Goal: Task Accomplishment & Management: Use online tool/utility

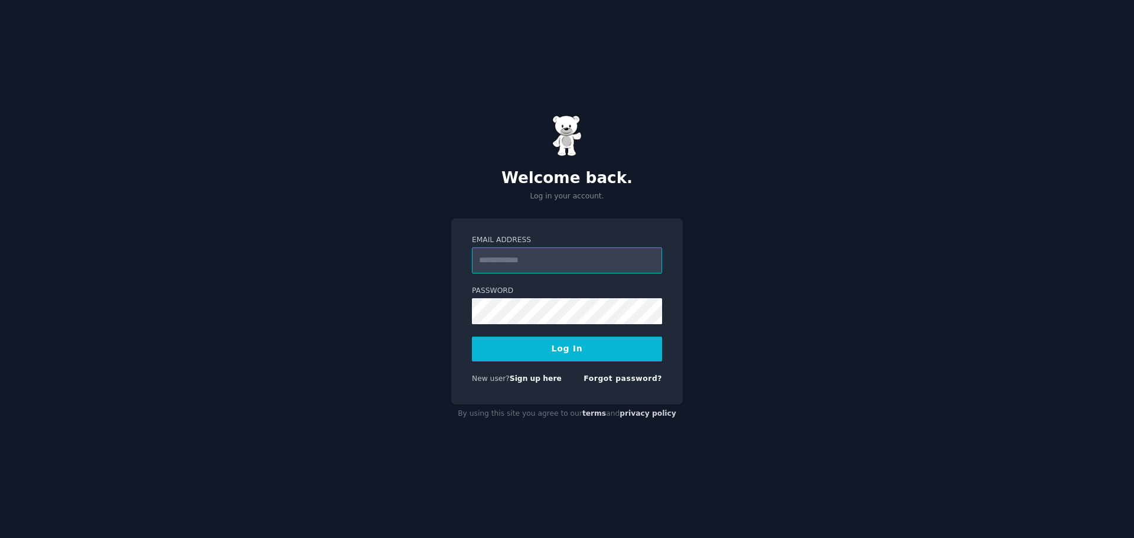
drag, startPoint x: 578, startPoint y: 262, endPoint x: 578, endPoint y: 272, distance: 10.0
click at [578, 262] on input "Email Address" at bounding box center [567, 260] width 190 height 26
type input "**********"
click at [572, 345] on button "Log In" at bounding box center [567, 349] width 190 height 25
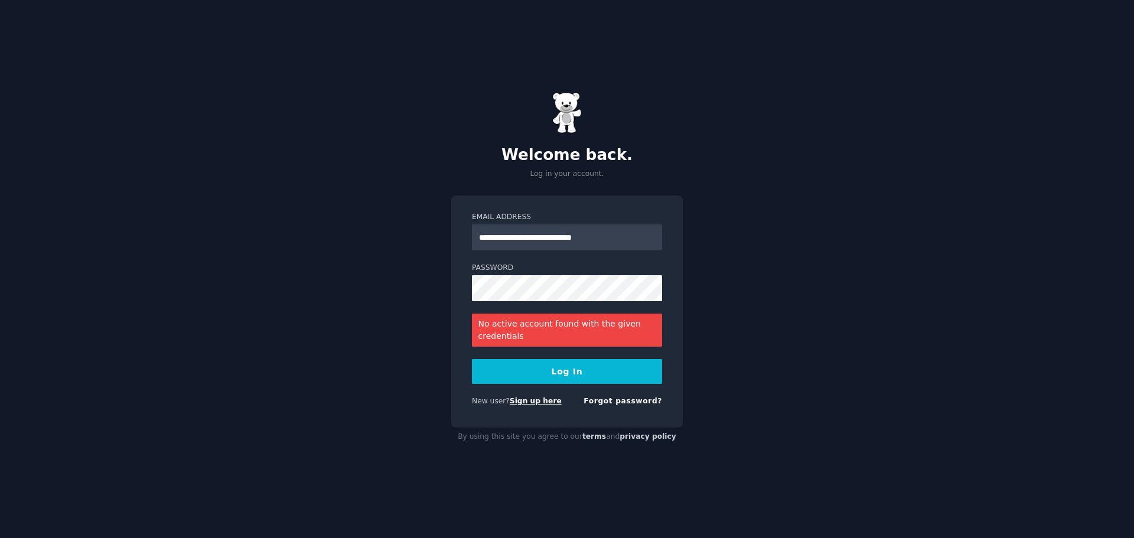
click at [530, 400] on link "Sign up here" at bounding box center [536, 401] width 52 height 8
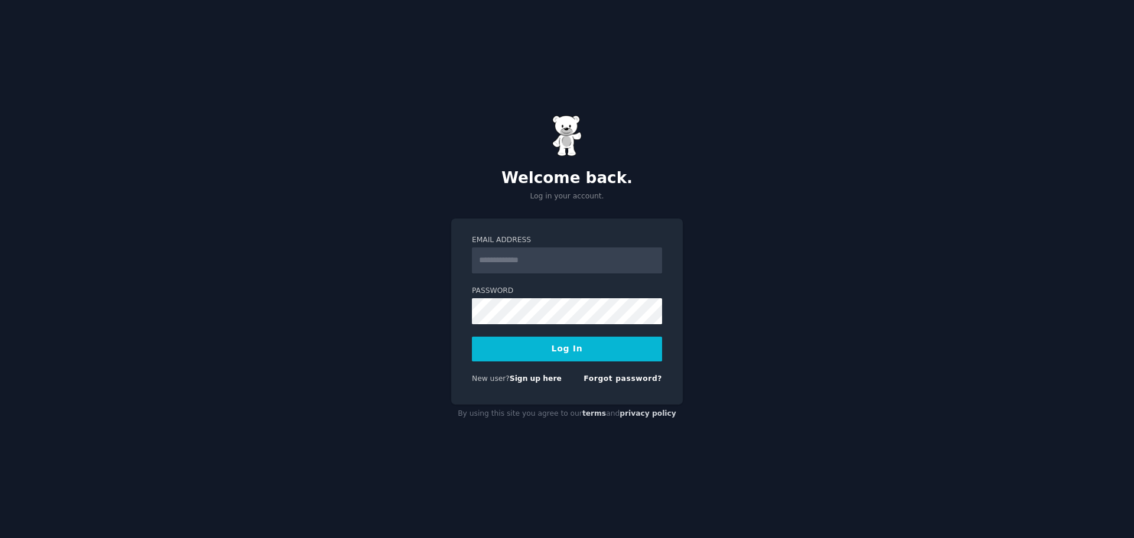
click at [571, 249] on input "Email Address" at bounding box center [567, 260] width 190 height 26
type input "**********"
click at [618, 381] on link "Forgot password?" at bounding box center [622, 378] width 79 height 8
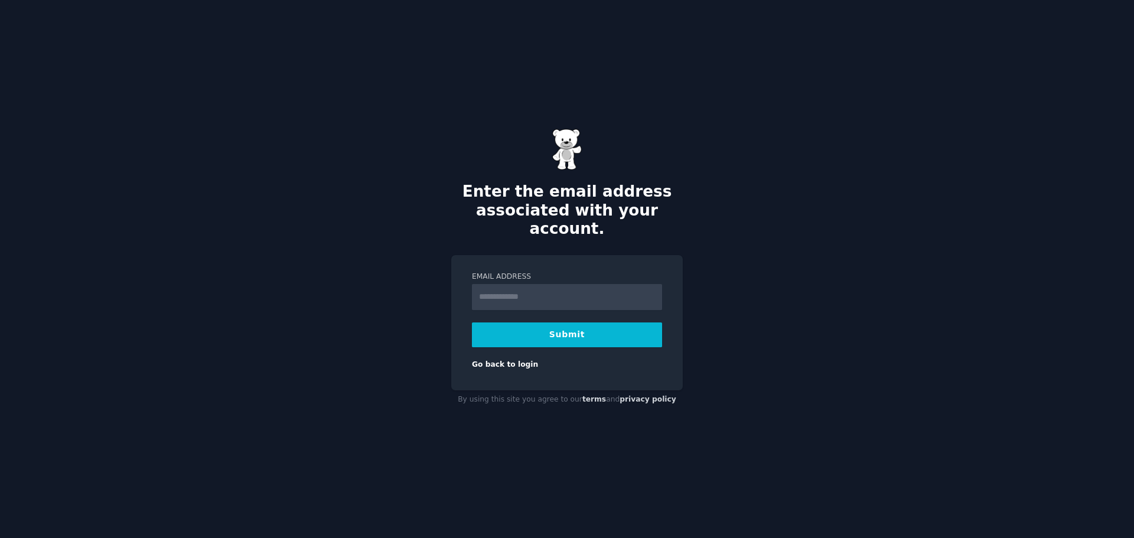
type input "**********"
click at [515, 322] on button "Submit" at bounding box center [567, 334] width 190 height 25
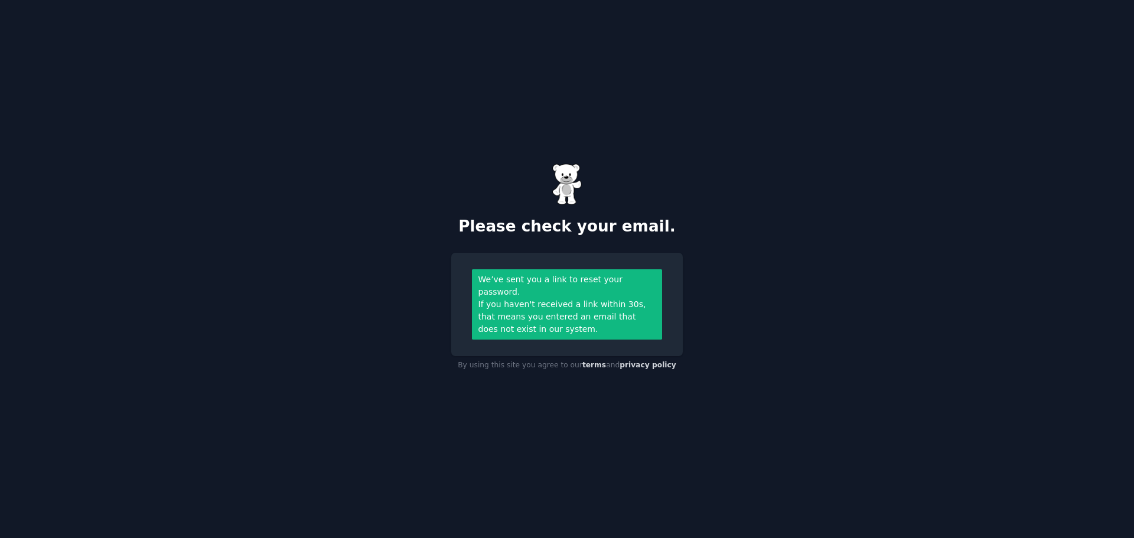
click at [864, 135] on div "Please check your email. We’ve sent you a link to reset your password. If you h…" at bounding box center [567, 269] width 1134 height 538
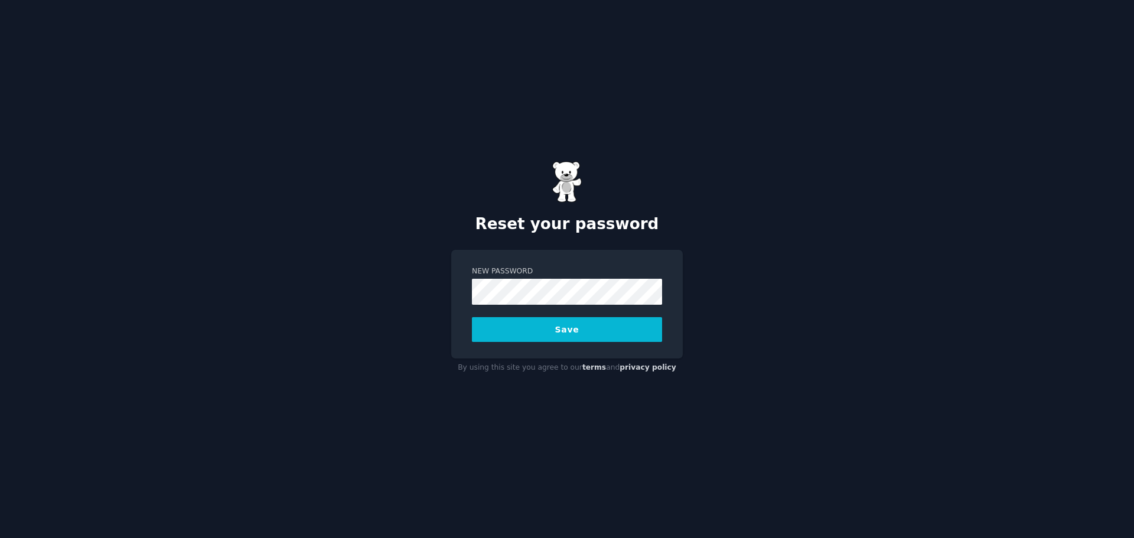
click at [589, 312] on form "New Password Save" at bounding box center [567, 304] width 190 height 76
click at [502, 330] on button "Save" at bounding box center [567, 329] width 190 height 25
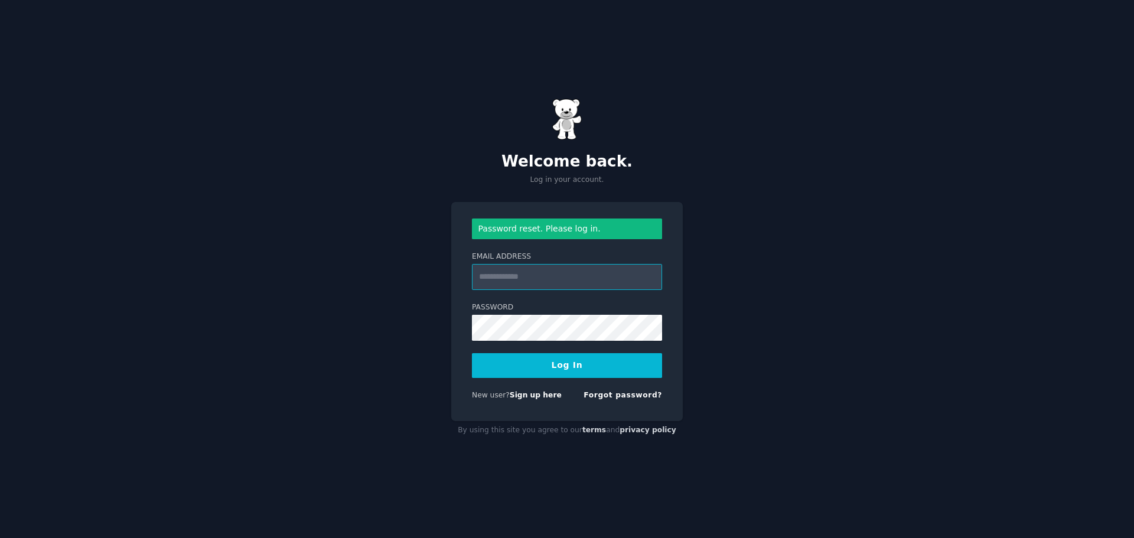
click at [569, 272] on input "Email Address" at bounding box center [567, 277] width 190 height 26
type input "**********"
click at [506, 375] on button "Log In" at bounding box center [567, 365] width 190 height 25
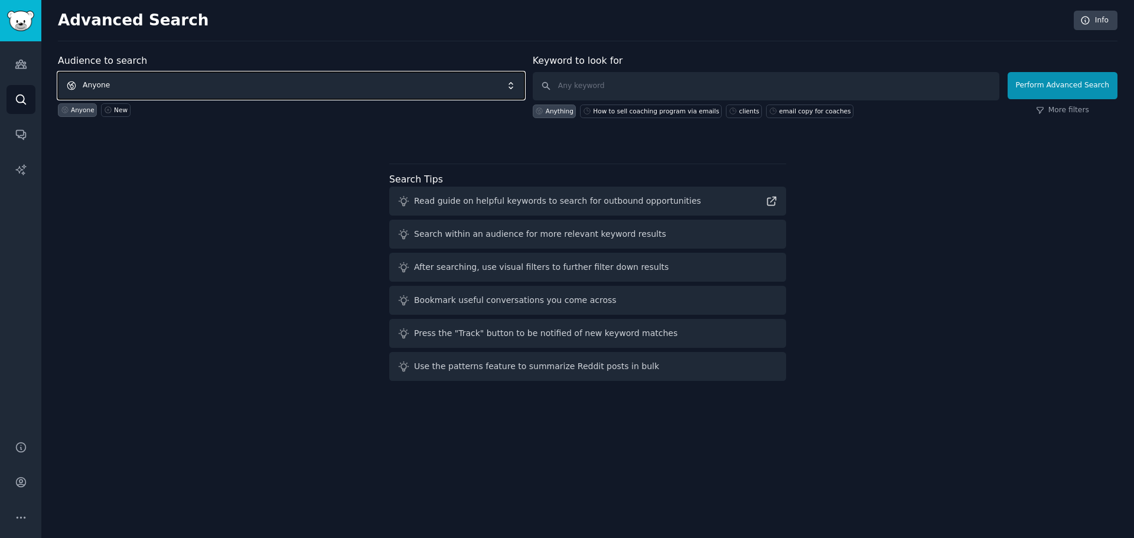
click at [195, 86] on span "Anyone" at bounding box center [291, 85] width 466 height 27
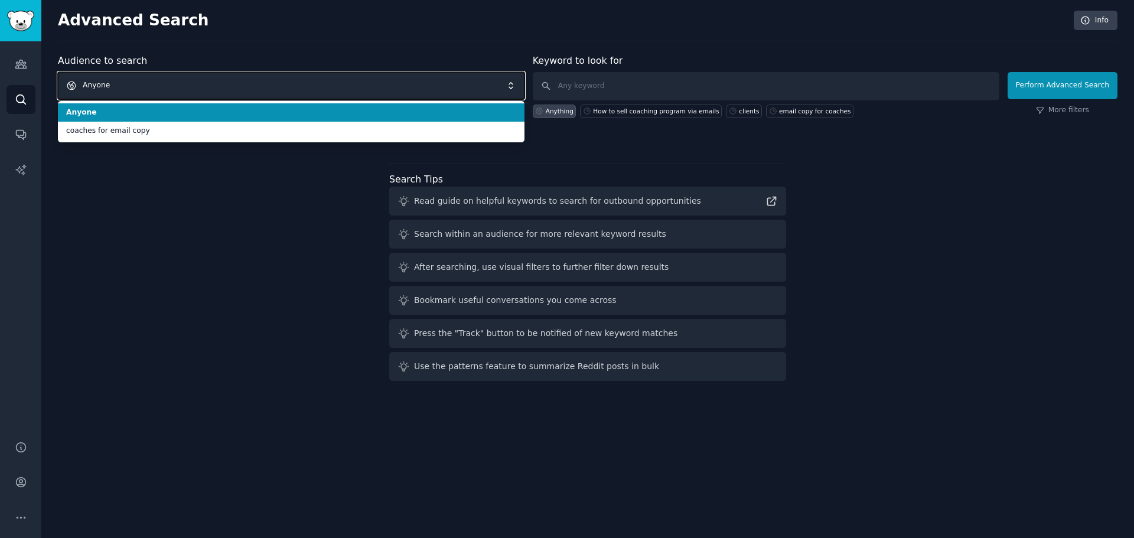
click at [208, 84] on span "Anyone" at bounding box center [291, 85] width 466 height 27
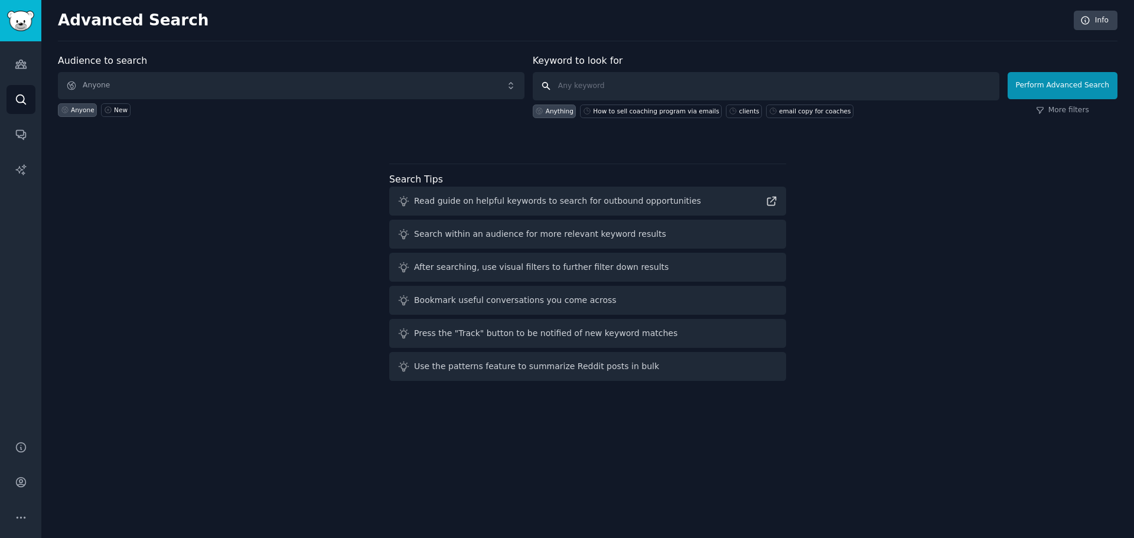
click at [639, 89] on input "text" at bounding box center [766, 86] width 466 height 28
type input "w"
type input "benefit of message market fit for outreach"
click button "Perform Advanced Search" at bounding box center [1062, 85] width 110 height 27
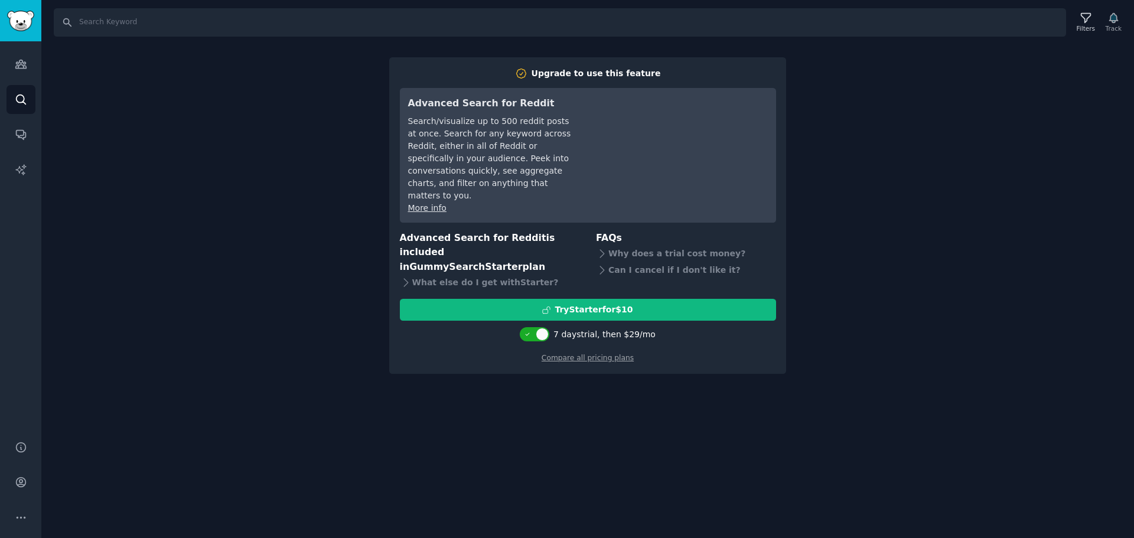
click at [854, 102] on div "Search Filters Track Upgrade to use this feature Advanced Search for Reddit Sea…" at bounding box center [587, 269] width 1092 height 538
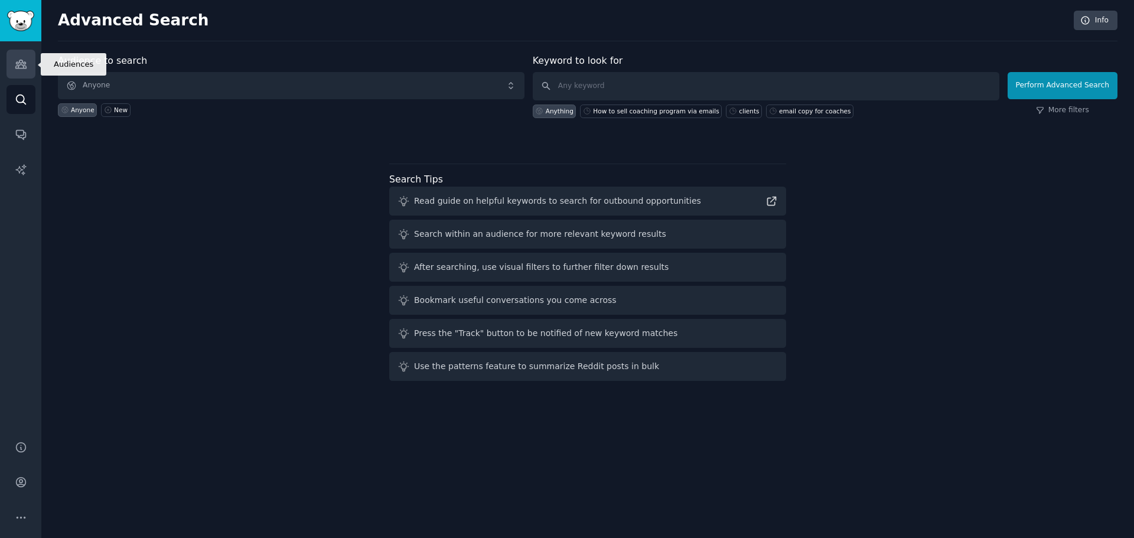
click at [21, 71] on link "Audiences" at bounding box center [20, 64] width 29 height 29
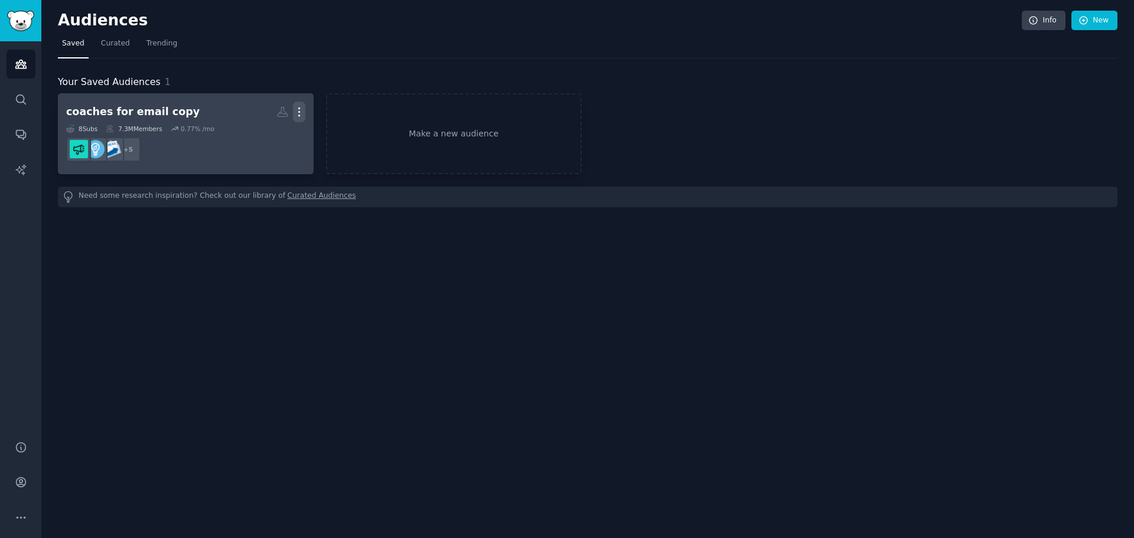
click at [296, 108] on icon "button" at bounding box center [299, 112] width 12 height 12
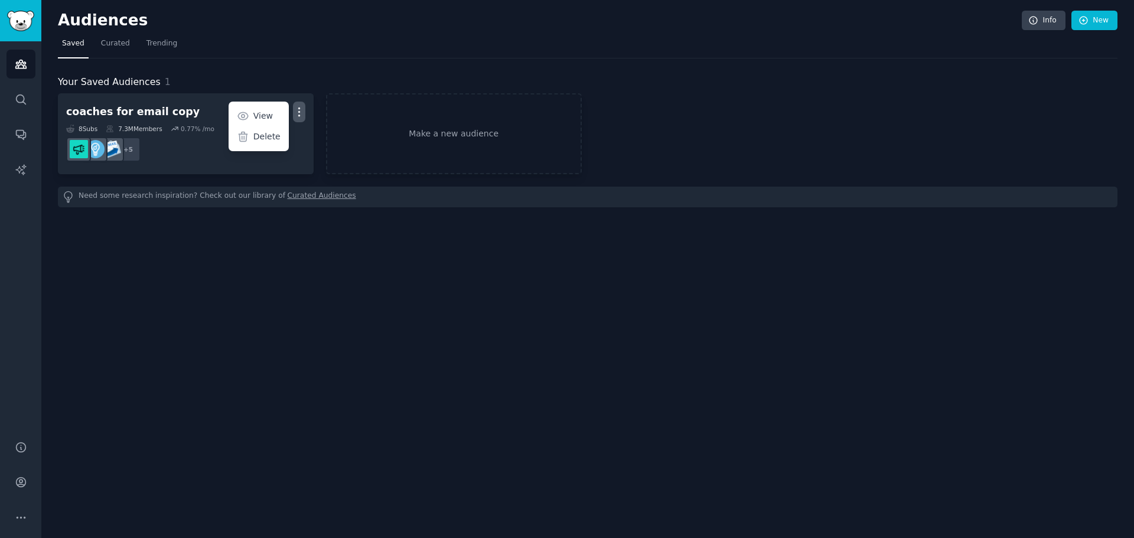
click at [265, 139] on p "Delete" at bounding box center [266, 136] width 27 height 12
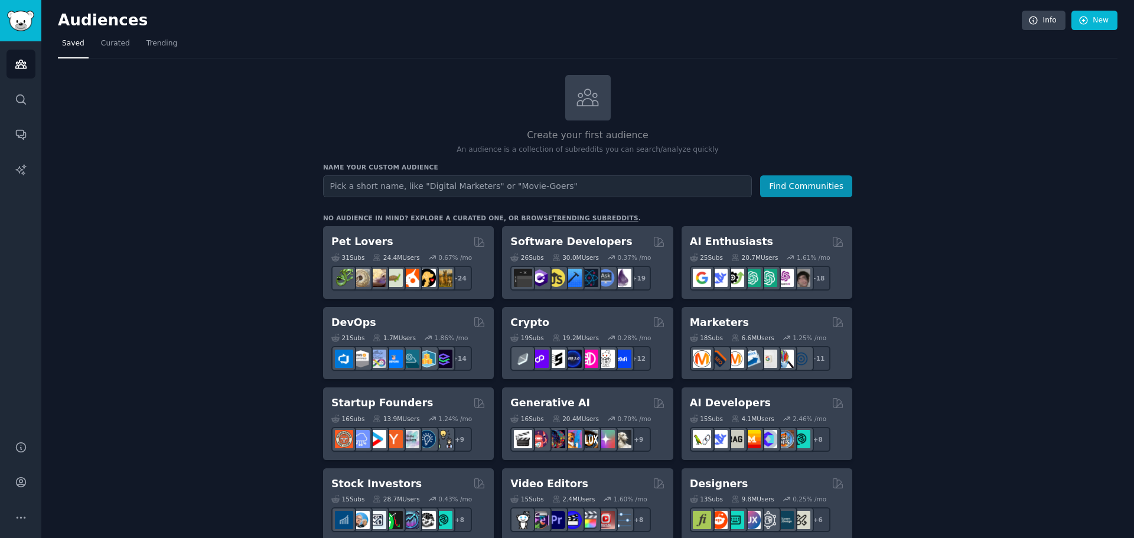
click at [435, 181] on input "text" at bounding box center [537, 186] width 429 height 22
click at [97, 52] on link "Curated" at bounding box center [115, 46] width 37 height 24
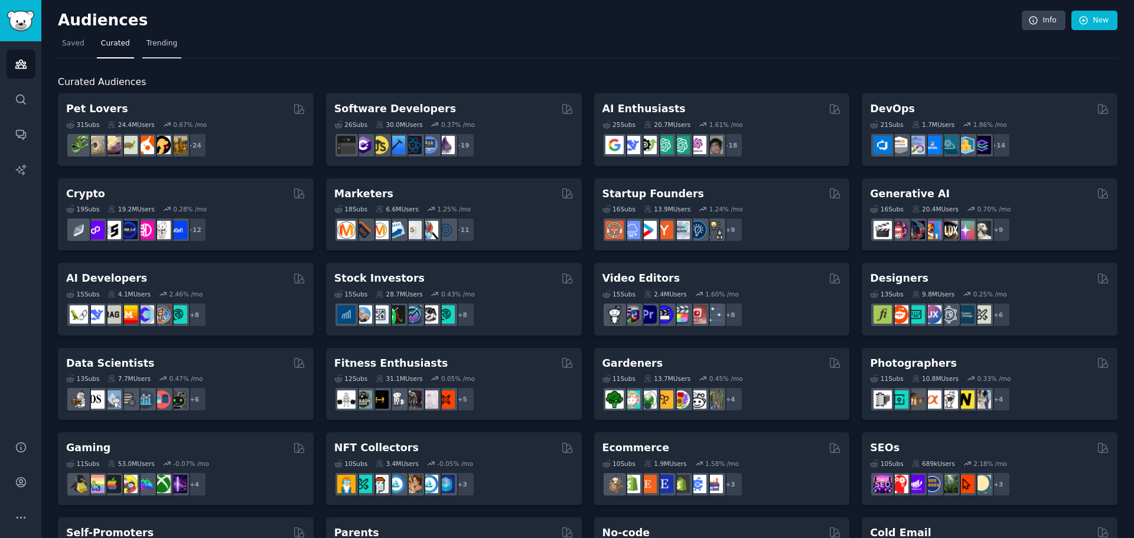
click at [156, 44] on span "Trending" at bounding box center [161, 43] width 31 height 11
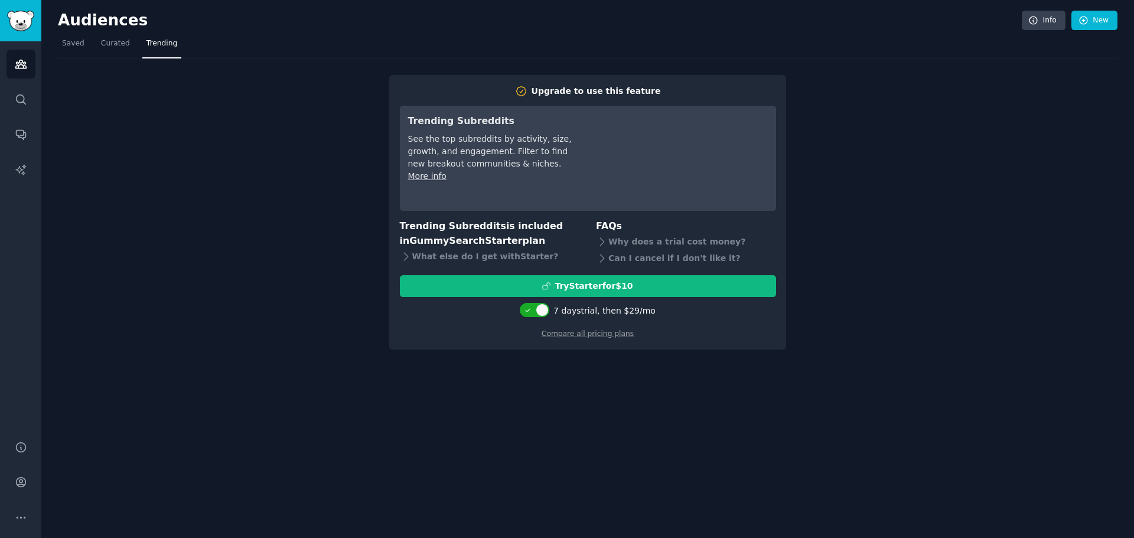
click at [51, 43] on div "Audiences Info New Saved Curated Trending Upgrade to use this feature Trending …" at bounding box center [587, 269] width 1092 height 538
click at [19, 103] on icon "Sidebar" at bounding box center [20, 98] width 9 height 9
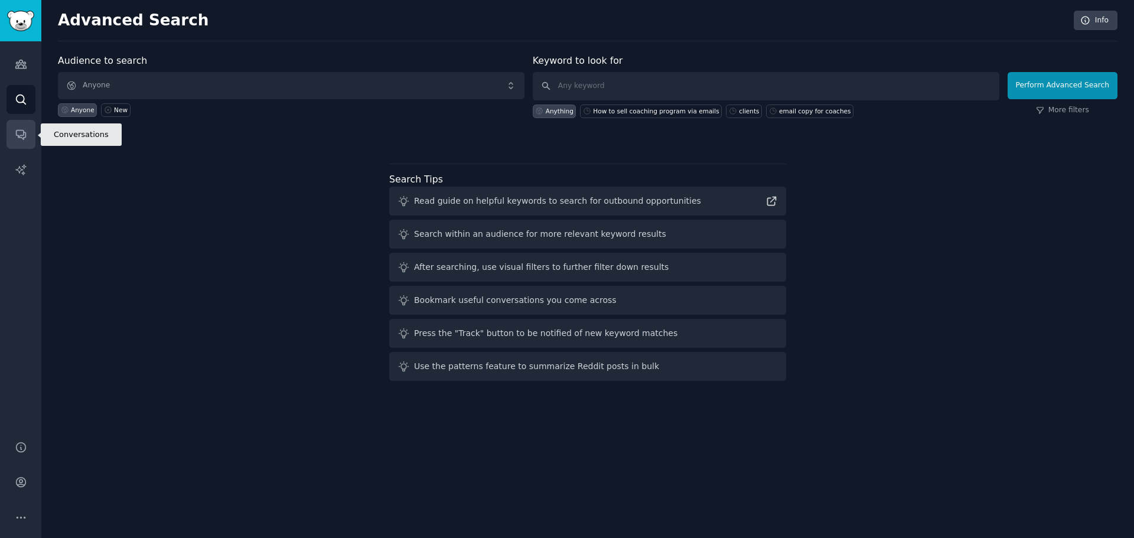
click at [23, 141] on link "Conversations" at bounding box center [20, 134] width 29 height 29
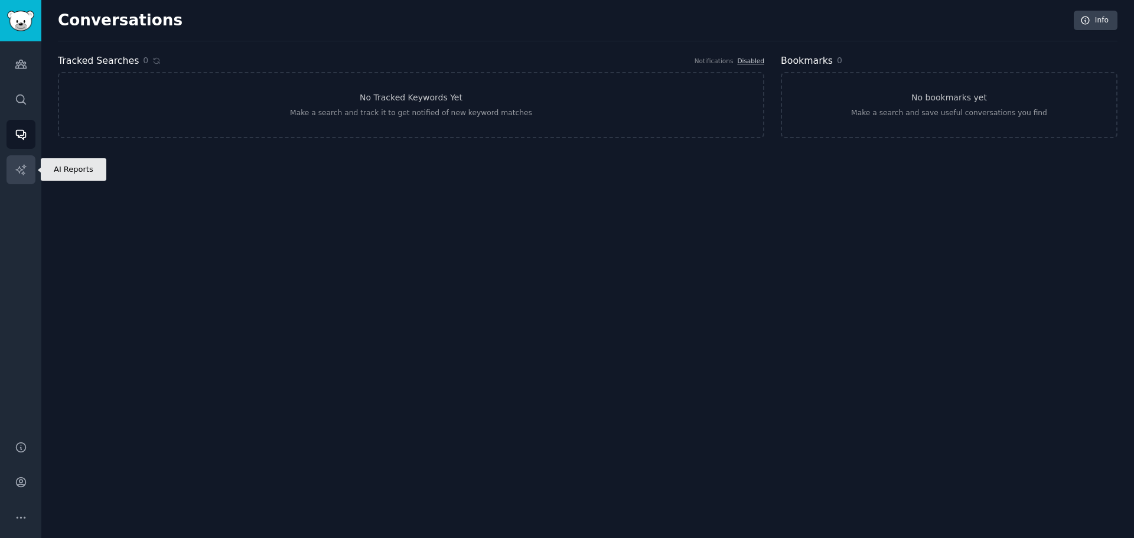
click at [17, 168] on icon "Sidebar" at bounding box center [21, 170] width 12 height 12
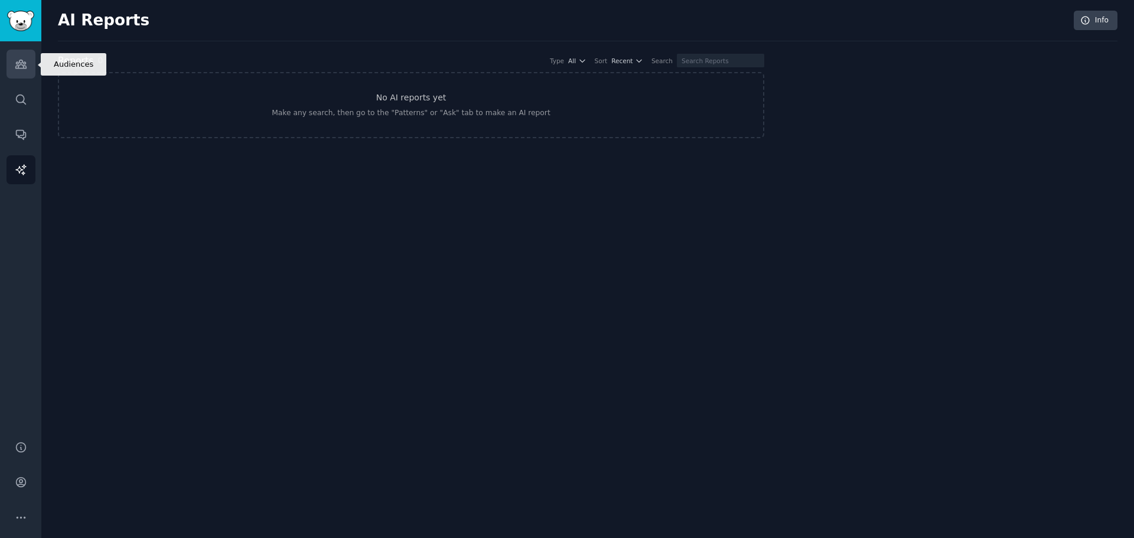
click at [19, 56] on link "Audiences" at bounding box center [20, 64] width 29 height 29
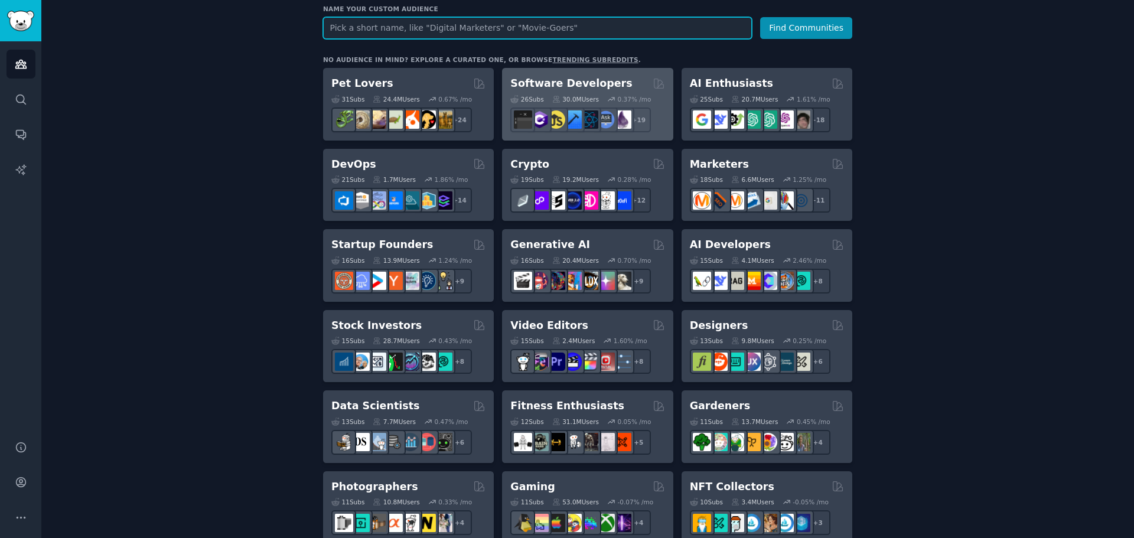
scroll to position [177, 0]
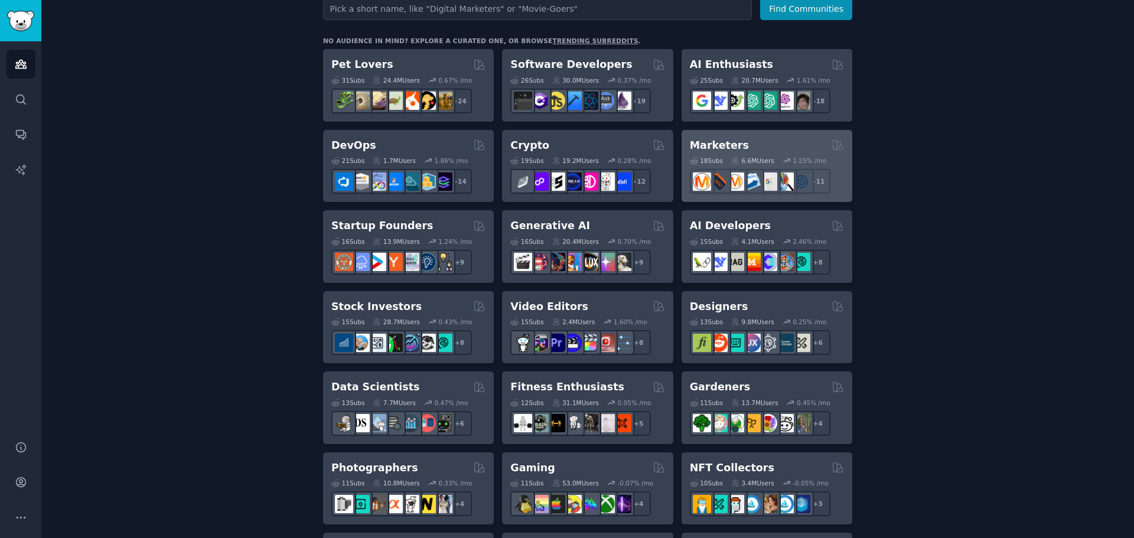
click at [760, 141] on div "Marketers" at bounding box center [767, 145] width 154 height 15
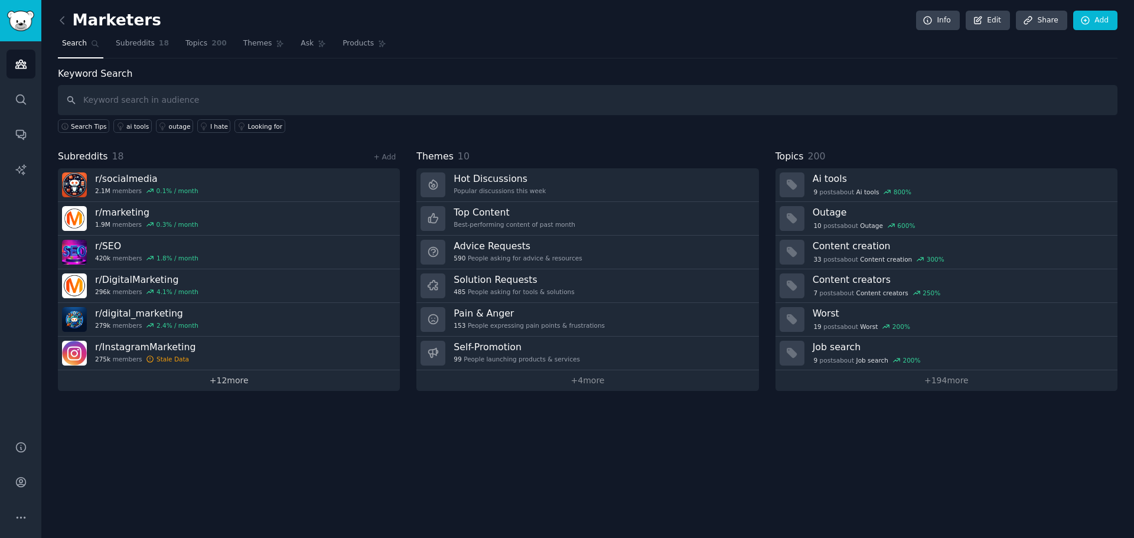
click at [296, 384] on link "+ 12 more" at bounding box center [229, 380] width 342 height 21
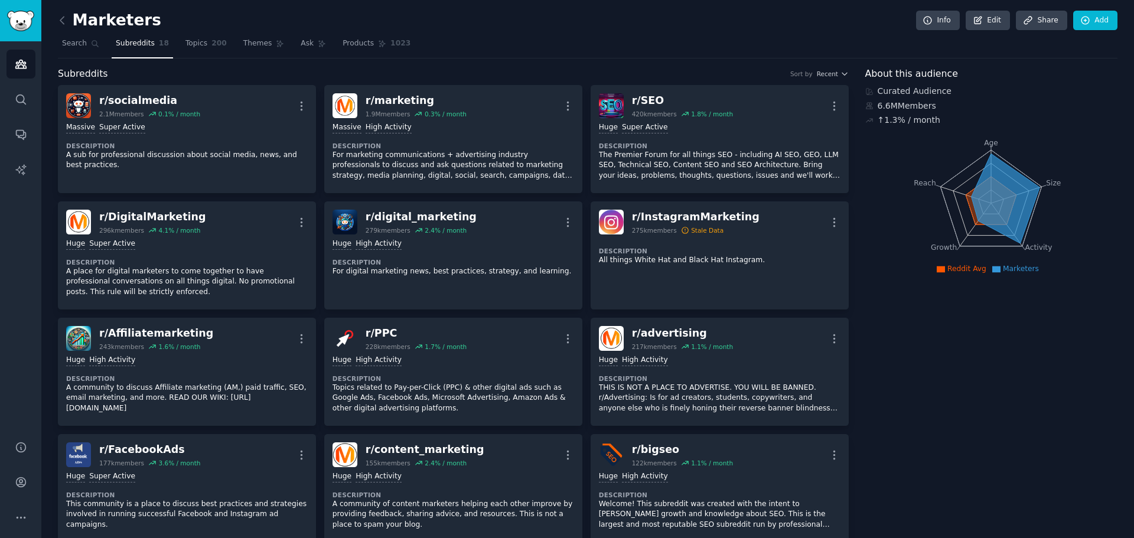
click at [64, 27] on link at bounding box center [65, 20] width 15 height 19
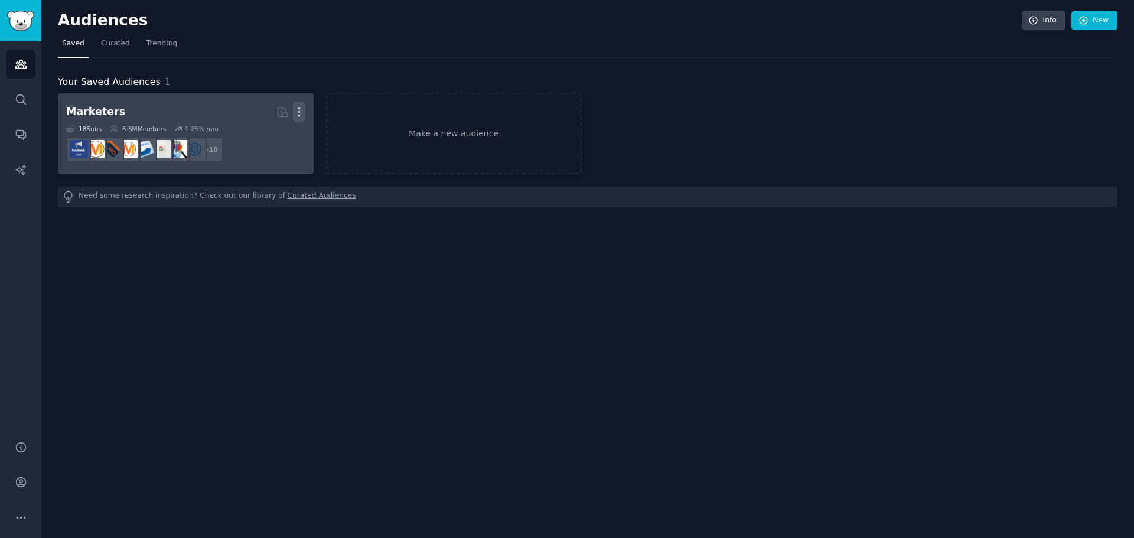
click at [299, 114] on icon "button" at bounding box center [299, 112] width 12 height 12
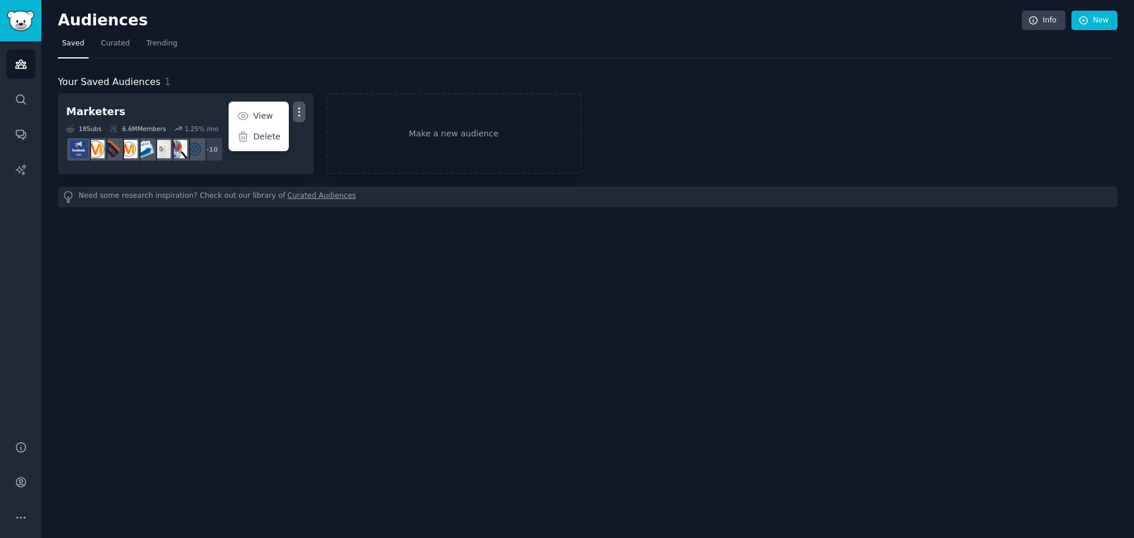
click at [274, 142] on p "Delete" at bounding box center [266, 136] width 27 height 12
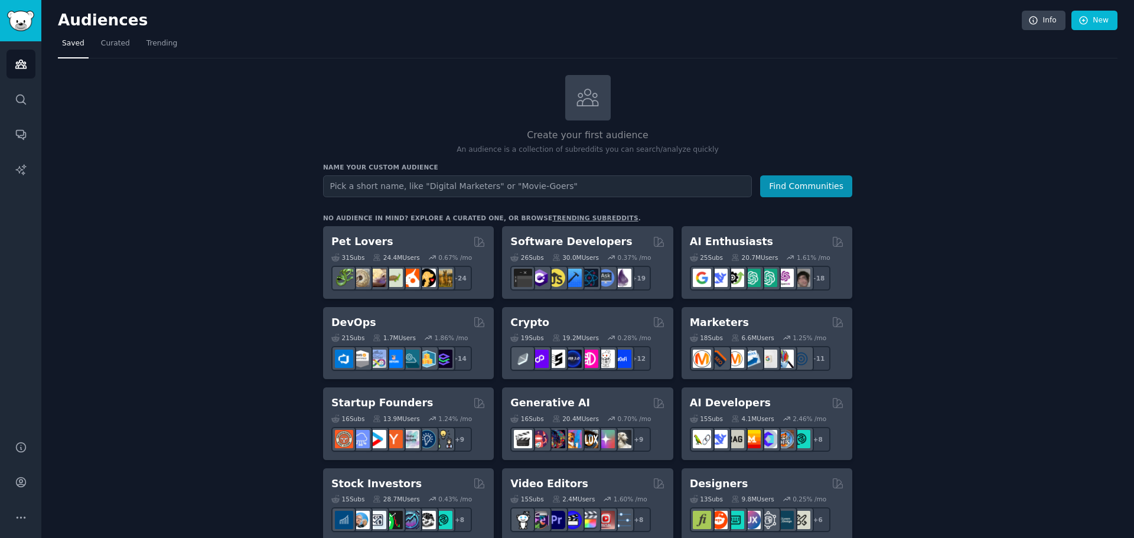
click at [541, 190] on input "text" at bounding box center [537, 186] width 429 height 22
type input "c"
type input "cold outreach"
click at [760, 175] on button "Find Communities" at bounding box center [806, 186] width 92 height 22
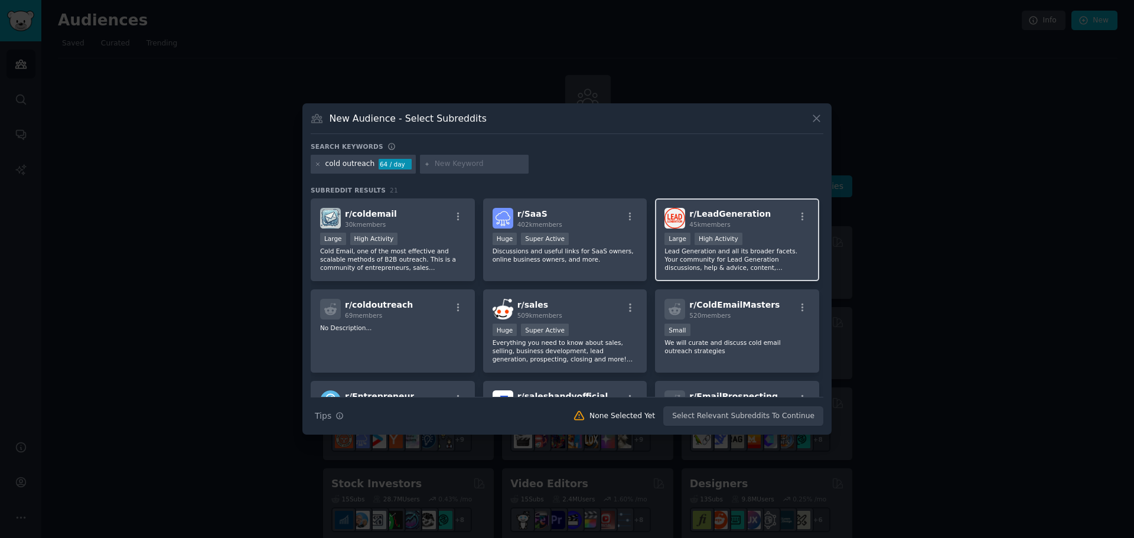
click at [756, 204] on div "r/ LeadGeneration 45k members Large High Activity Lead Generation and all its b…" at bounding box center [737, 239] width 164 height 83
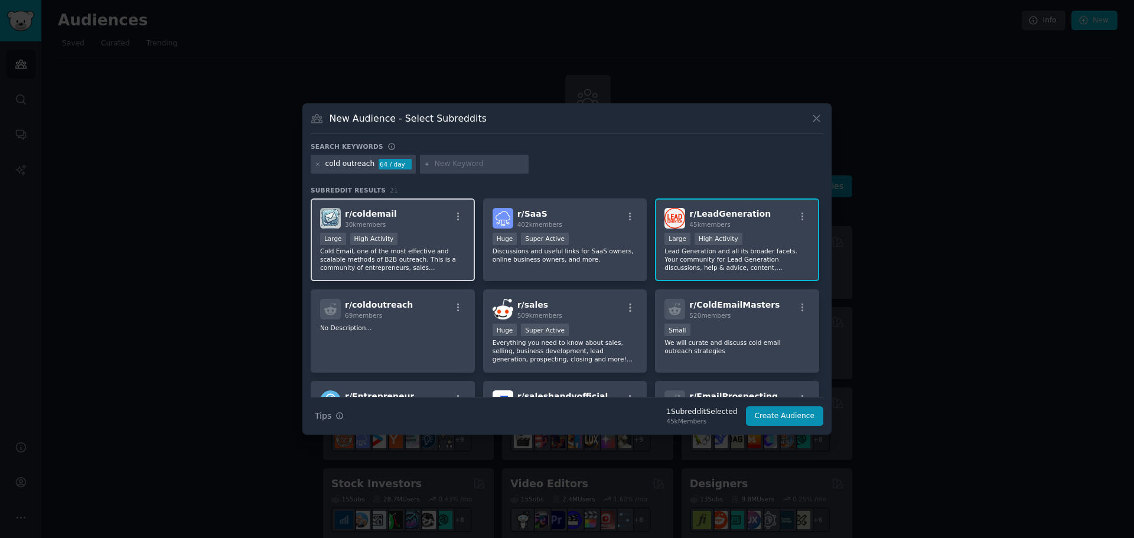
click at [462, 226] on div "r/ coldemail 30k members" at bounding box center [392, 218] width 145 height 21
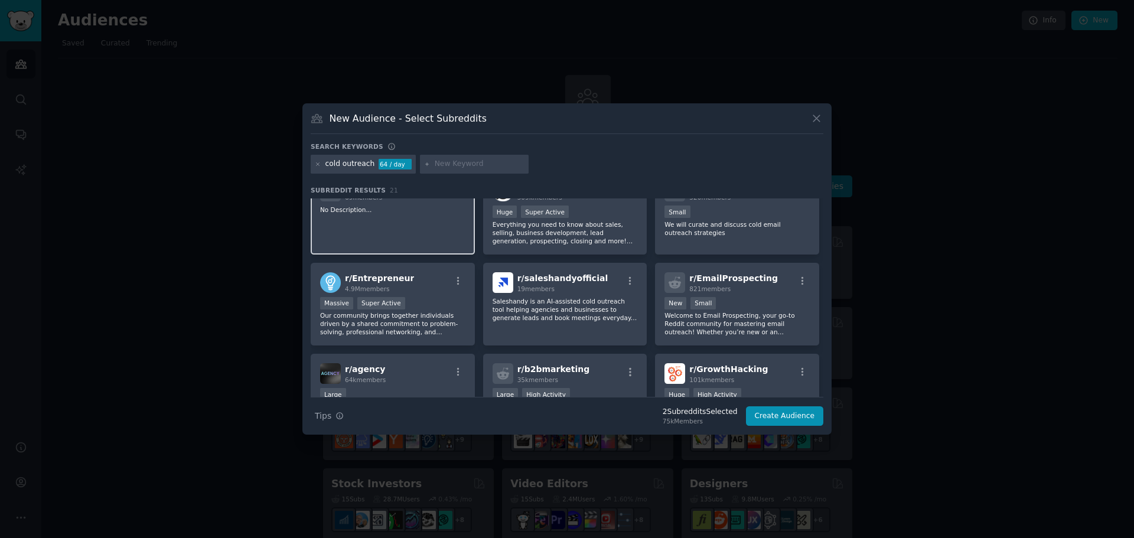
scroll to position [59, 0]
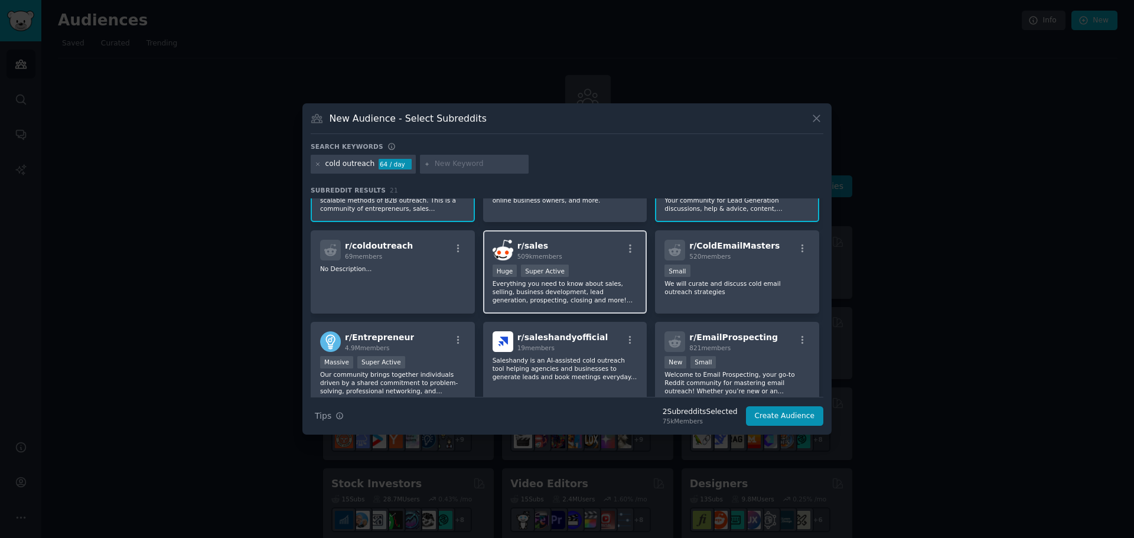
click at [589, 266] on div ">= 95th percentile for submissions / day Huge Super Active" at bounding box center [564, 272] width 145 height 15
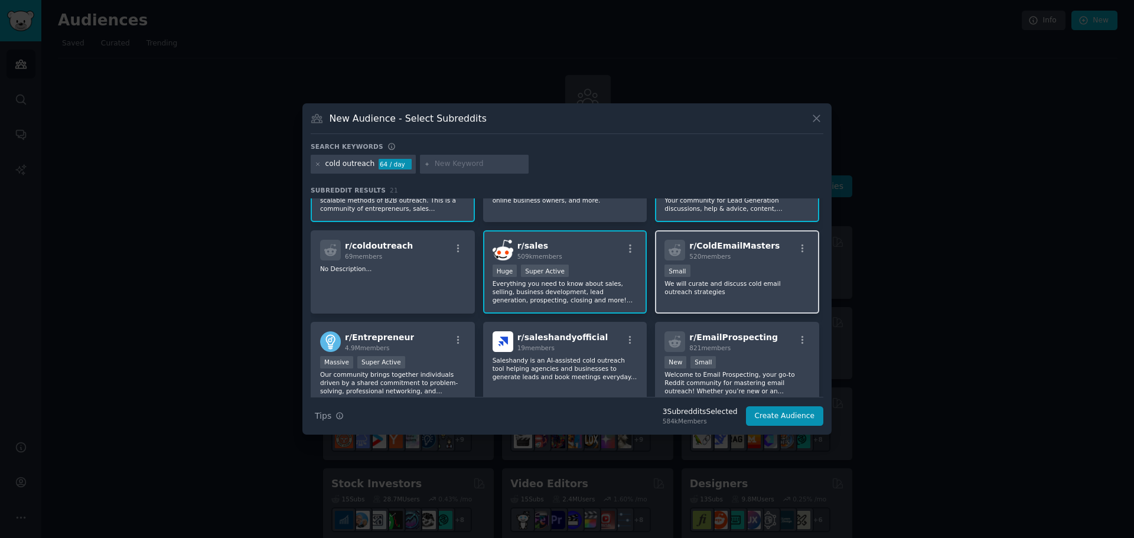
click at [730, 283] on p "We will curate and discuss cold email outreach strategies" at bounding box center [736, 287] width 145 height 17
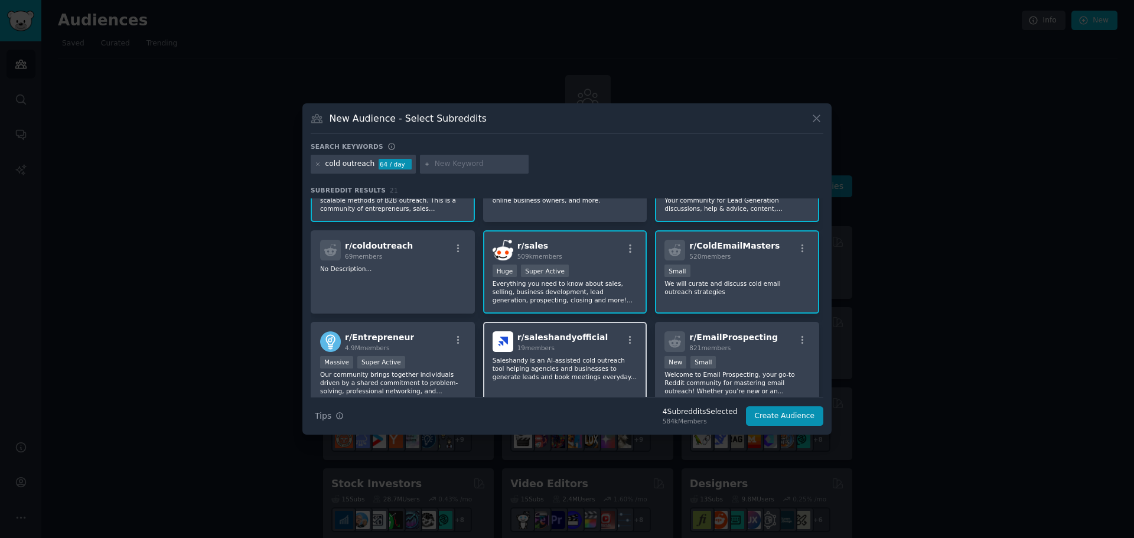
scroll to position [118, 0]
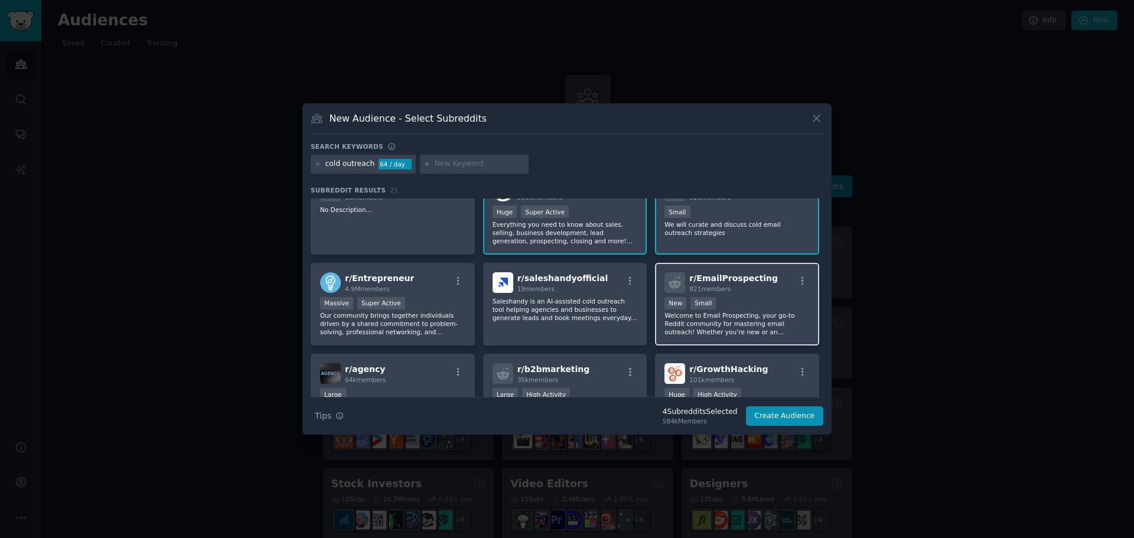
click at [723, 295] on div "r/ EmailProspecting 821 members 100 - 1000 members New Small Welcome to Email P…" at bounding box center [737, 304] width 164 height 83
click at [742, 303] on div "100 - 1000 members New Small" at bounding box center [736, 304] width 145 height 15
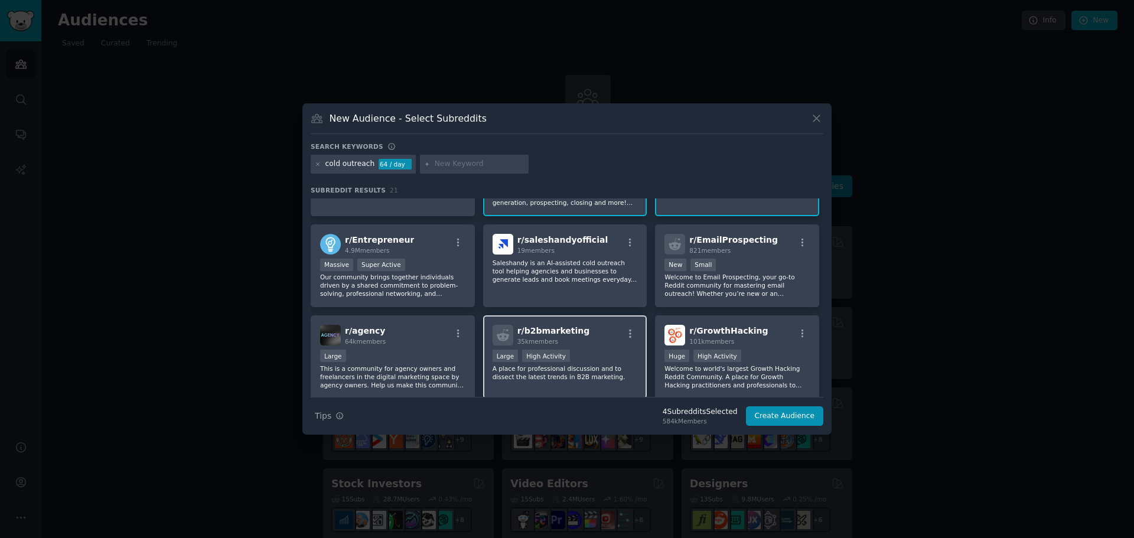
scroll to position [177, 0]
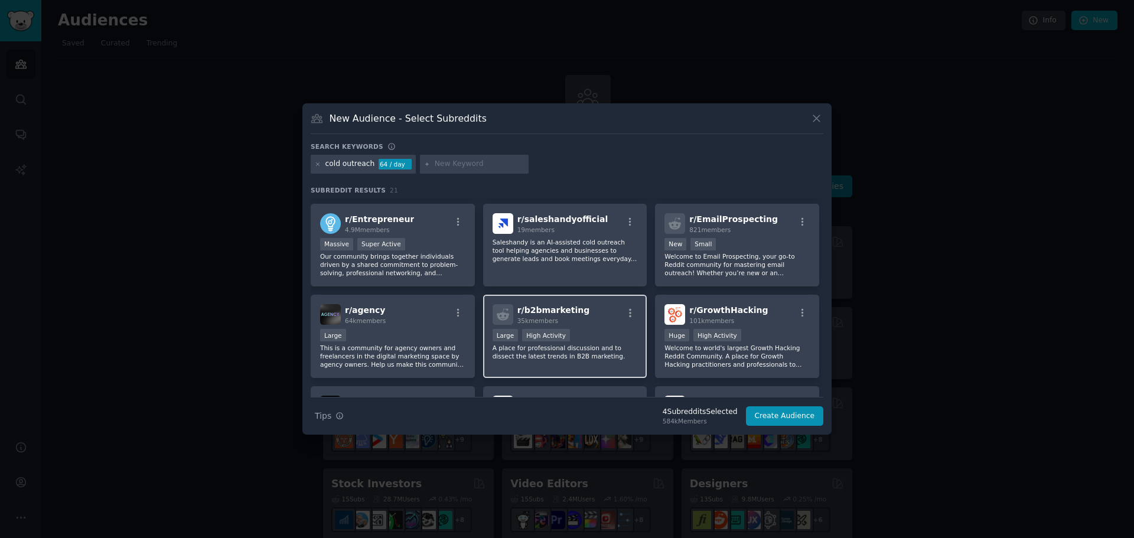
click at [580, 324] on div "r/ b2bmarketing 35k members" at bounding box center [564, 314] width 145 height 21
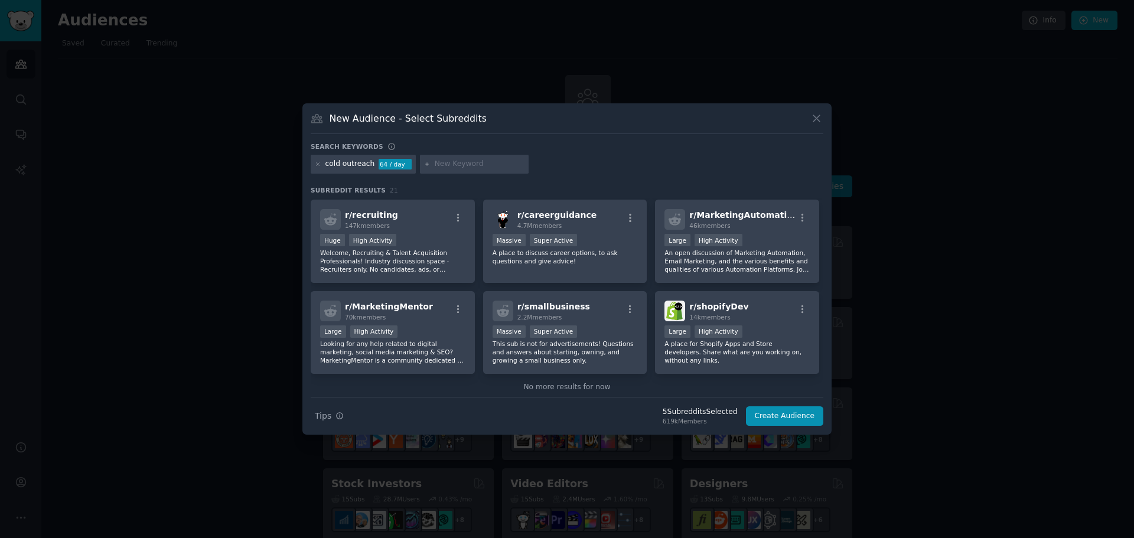
scroll to position [465, 0]
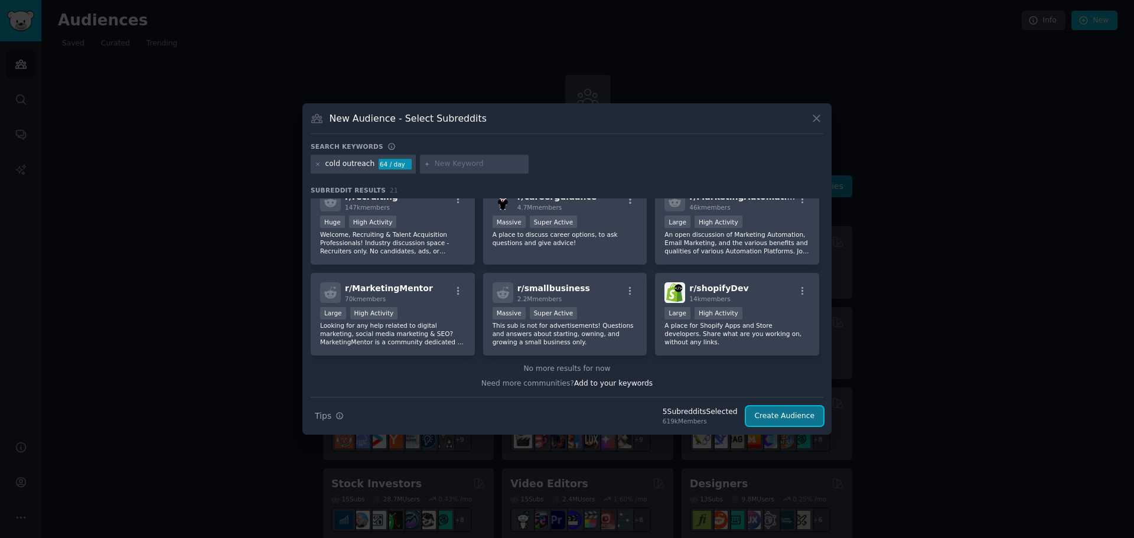
click at [779, 422] on button "Create Audience" at bounding box center [785, 416] width 78 height 20
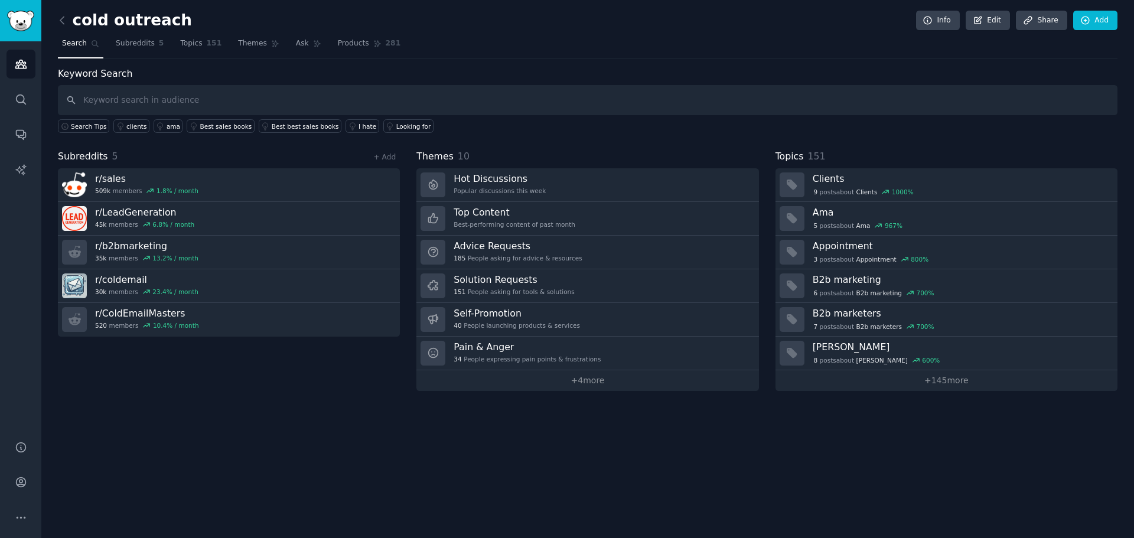
click at [256, 102] on input "text" at bounding box center [587, 100] width 1059 height 30
type input "message market fit"
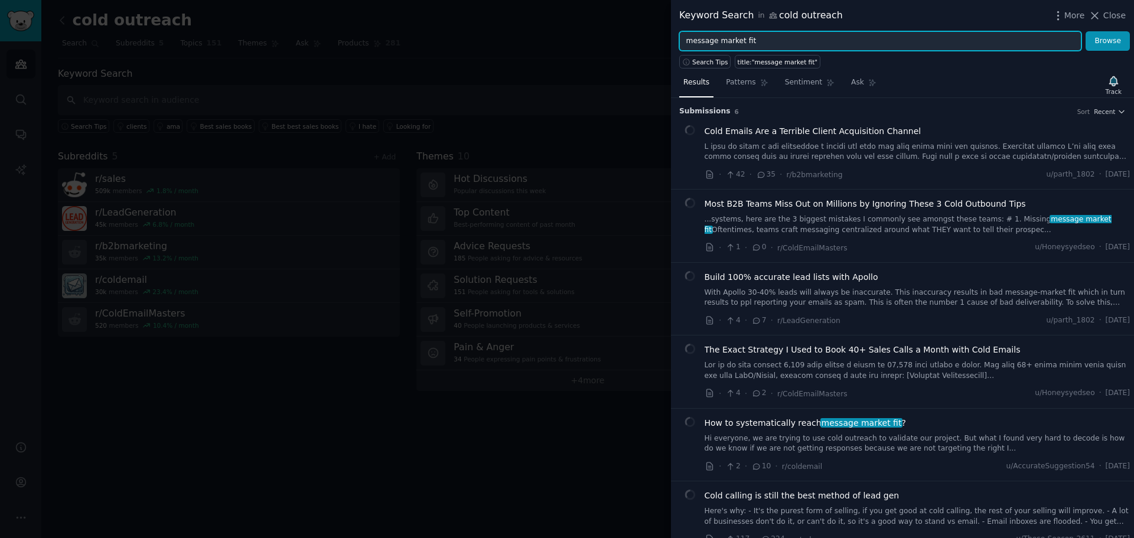
click at [772, 32] on input "message market fit" at bounding box center [880, 41] width 402 height 20
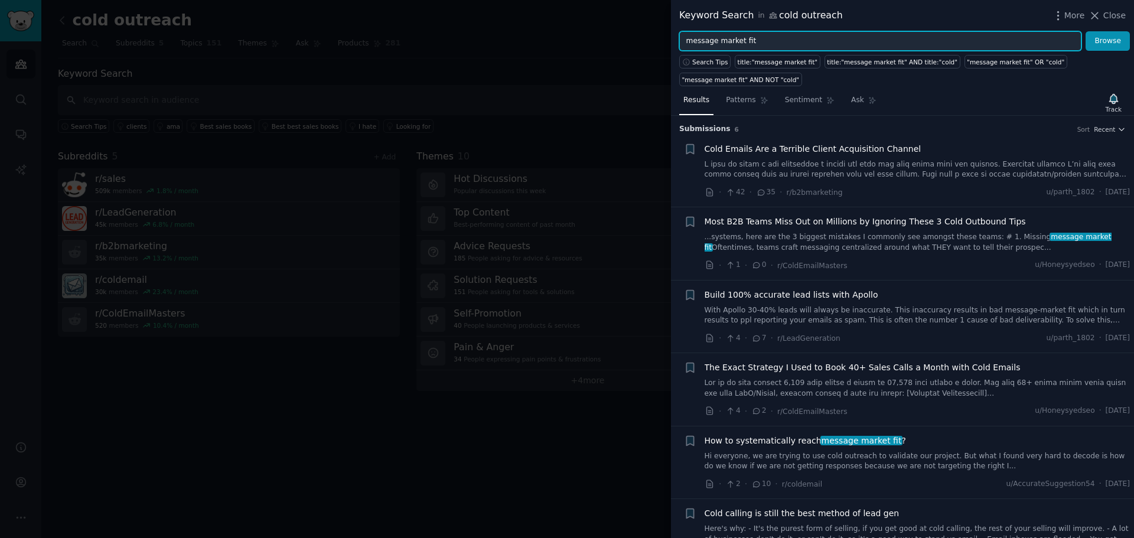
click at [762, 41] on input "message market fit" at bounding box center [880, 41] width 402 height 20
click at [762, 40] on input "message market fit" at bounding box center [880, 41] width 402 height 20
paste input "why most people cant get replies to their cold emails because they said the wro…"
type input "why most people cant get replies to their cold emails because they said the wro…"
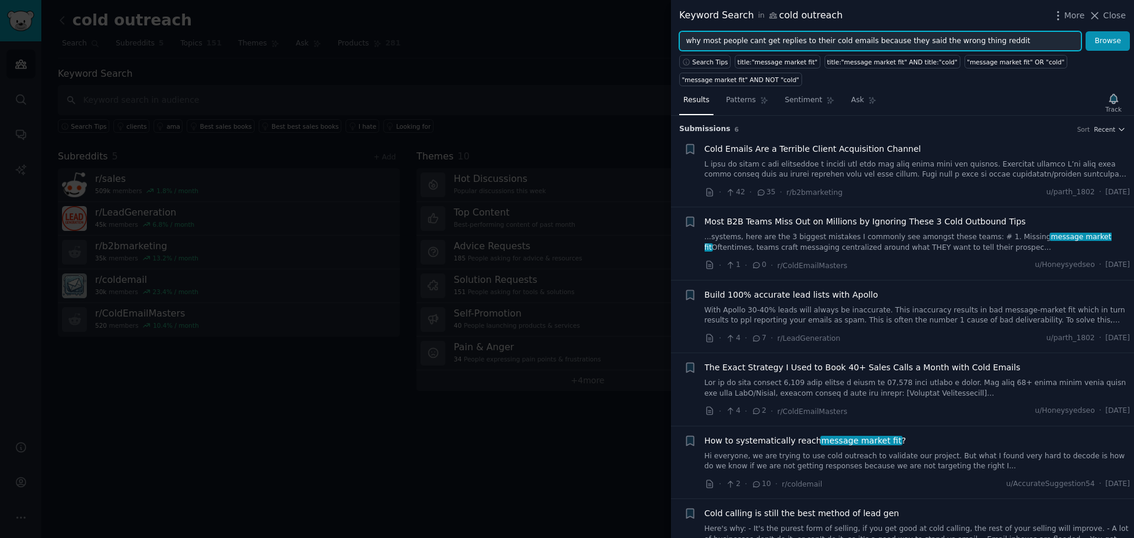
click at [1085, 31] on button "Browse" at bounding box center [1107, 41] width 44 height 20
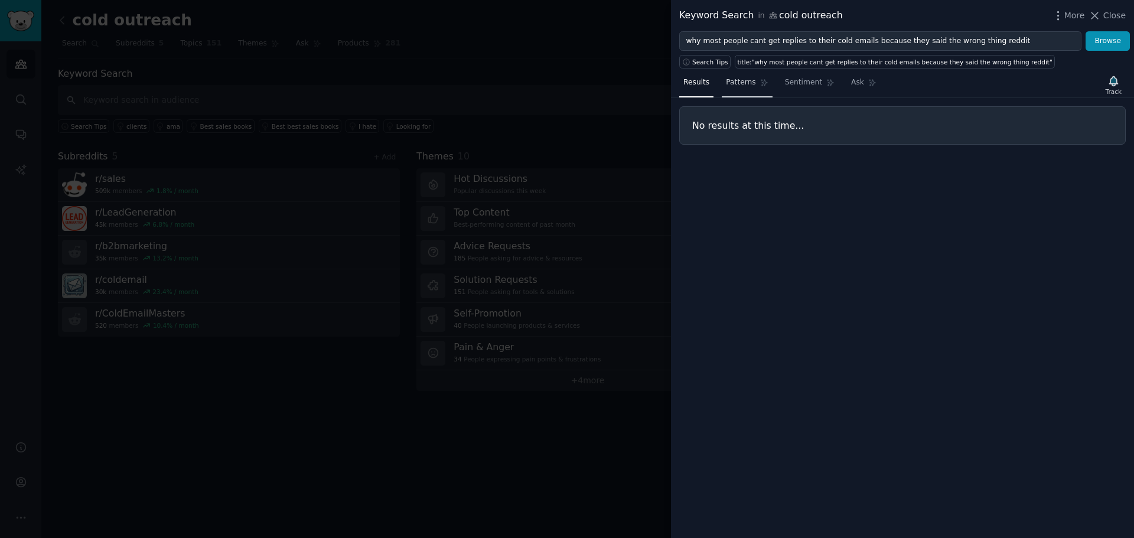
click at [732, 80] on span "Patterns" at bounding box center [741, 82] width 30 height 11
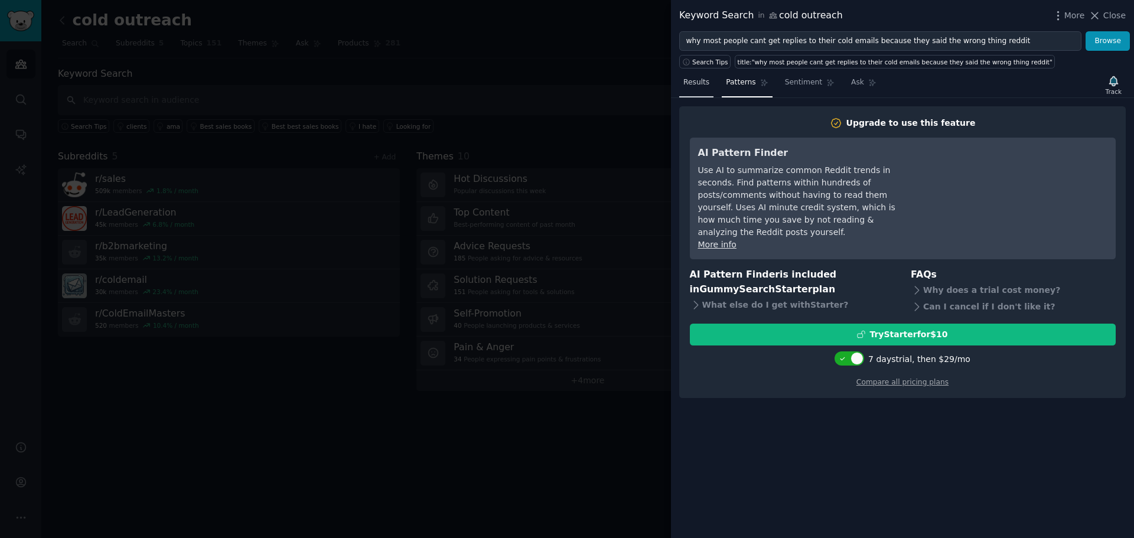
click at [688, 95] on link "Results" at bounding box center [696, 85] width 34 height 24
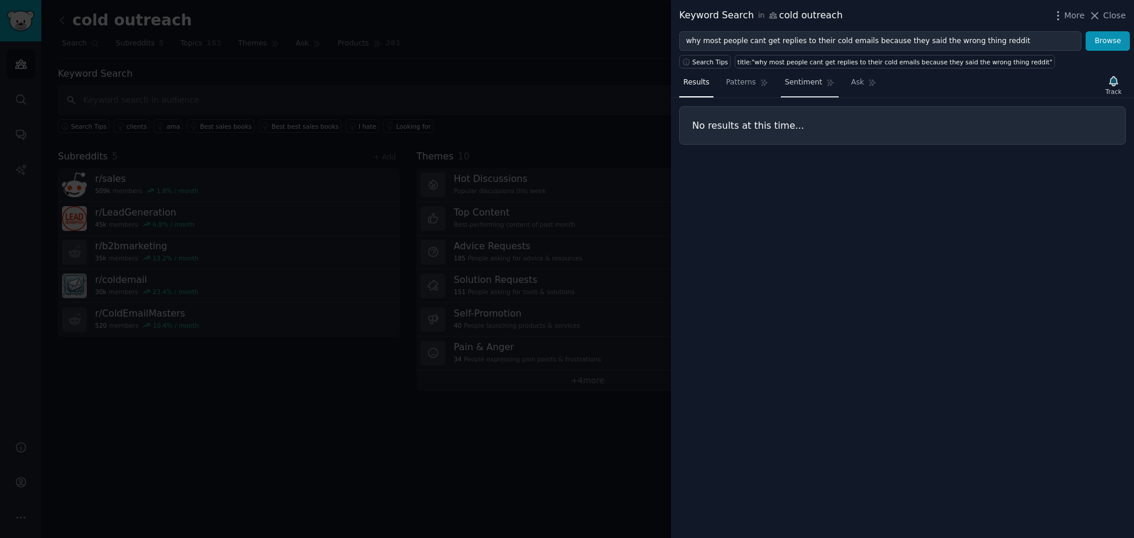
click at [792, 84] on span "Sentiment" at bounding box center [803, 82] width 37 height 11
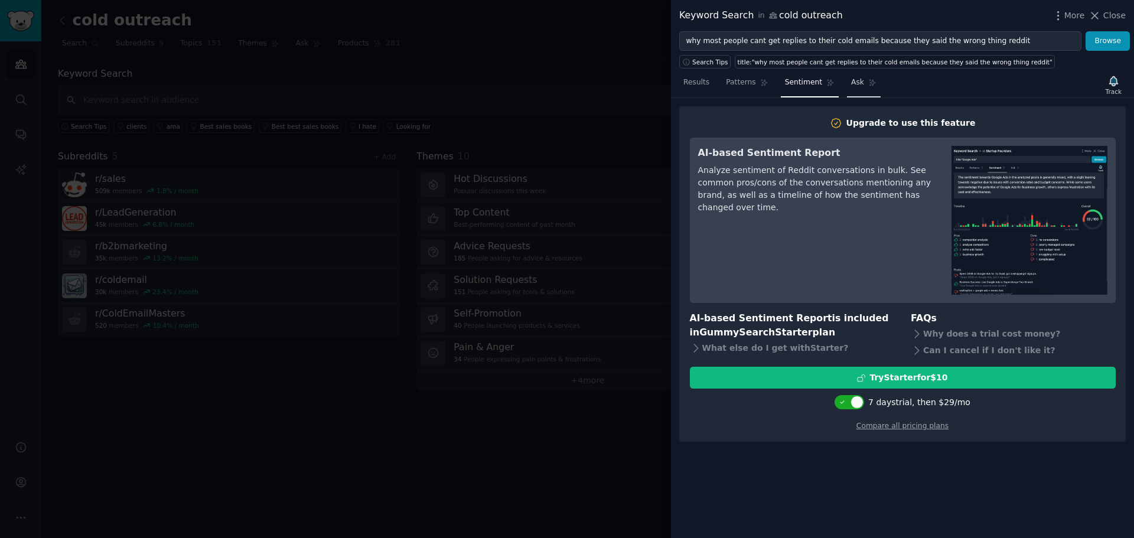
click at [847, 83] on link "Ask" at bounding box center [864, 85] width 34 height 24
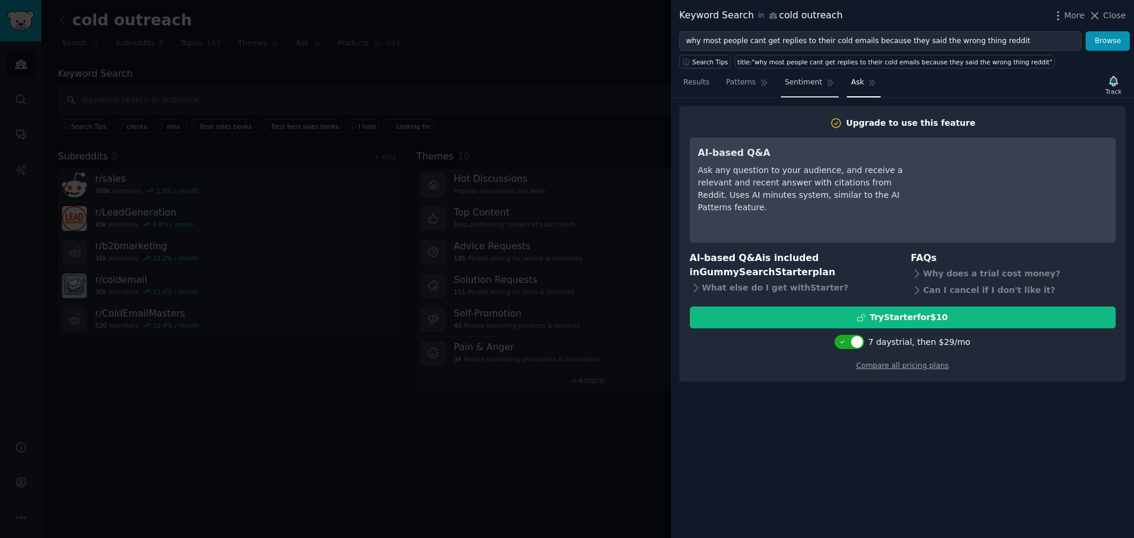
click at [808, 83] on span "Sentiment" at bounding box center [803, 82] width 37 height 11
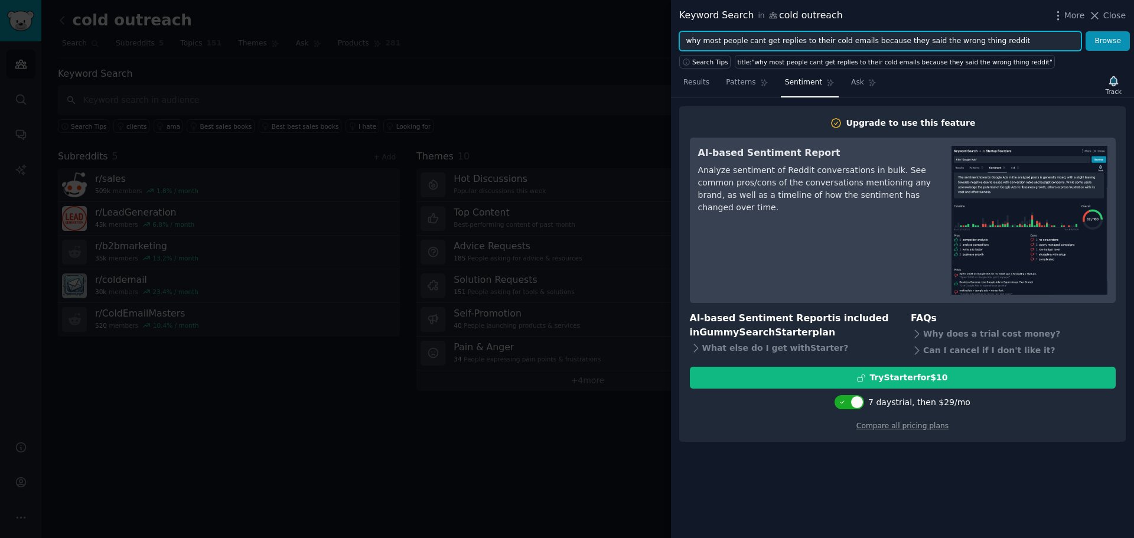
click at [767, 41] on input "why most people cant get replies to their cold emails because they said the wro…" at bounding box center [880, 41] width 402 height 20
click at [690, 43] on input "why most people cant get replies to their cold emails because they said the wro…" at bounding box center [880, 41] width 402 height 20
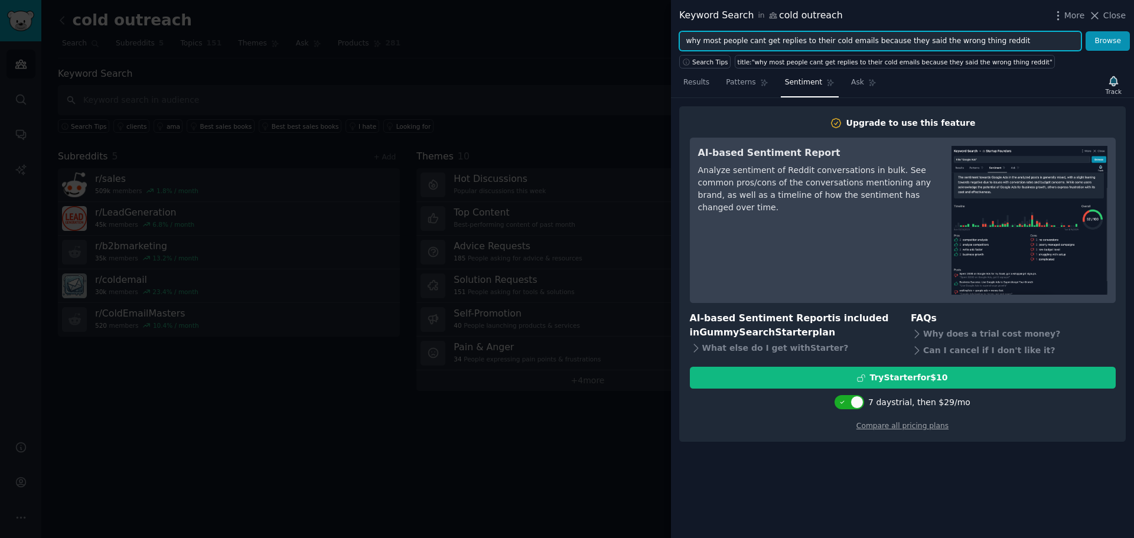
click at [824, 39] on input "why most people cant get replies to their cold emails because they said the wro…" at bounding box center [880, 41] width 402 height 20
click at [874, 39] on input "why most people cant get replies to their cold emails because they said the wro…" at bounding box center [880, 41] width 402 height 20
click at [959, 41] on input "why most people cant get replies to their cold emails because they said the wro…" at bounding box center [880, 41] width 402 height 20
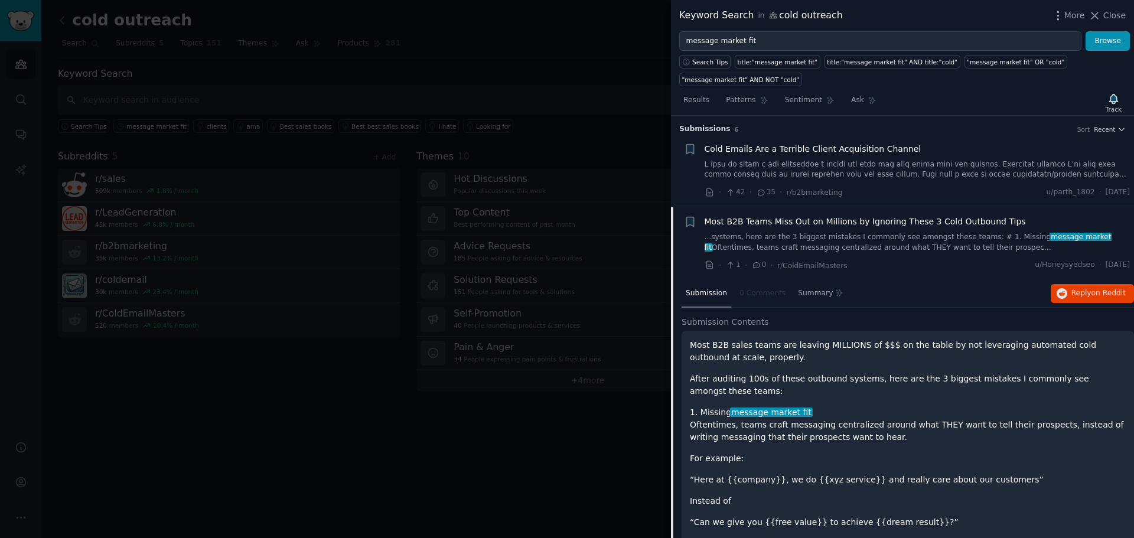
click at [586, 62] on div at bounding box center [567, 269] width 1134 height 538
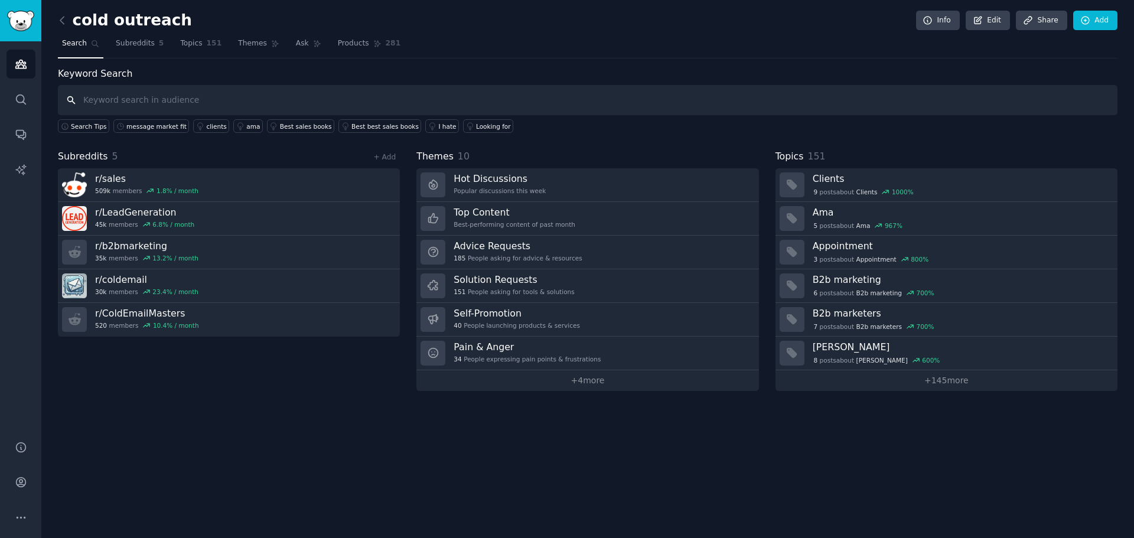
click at [285, 100] on input "text" at bounding box center [587, 100] width 1059 height 30
click at [159, 128] on div "message market fit" at bounding box center [156, 126] width 60 height 8
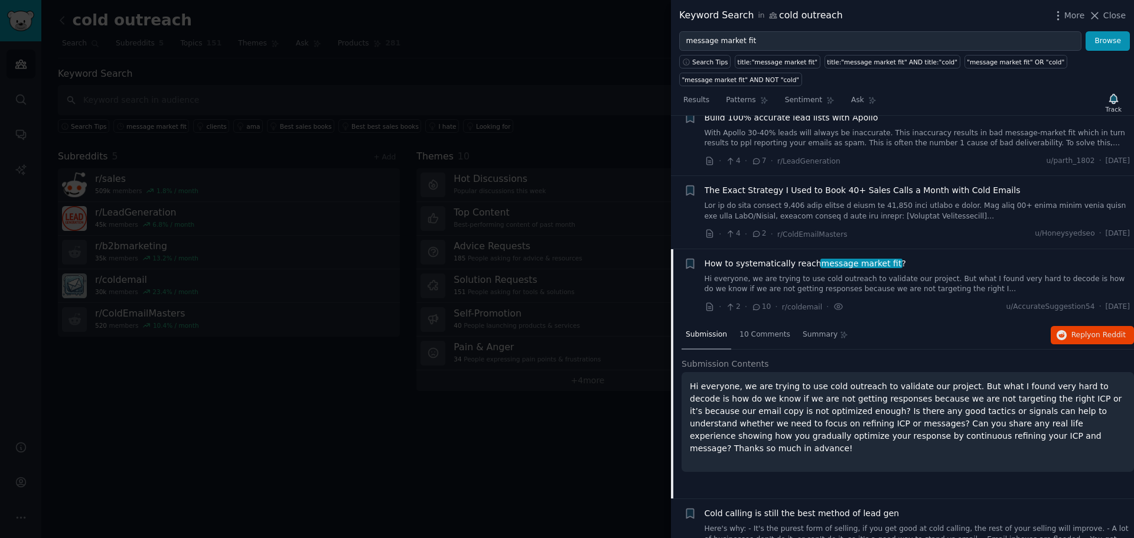
click at [809, 285] on link "Hi everyone, we are trying to use cold outreach to validate our project. But wh…" at bounding box center [917, 284] width 426 height 21
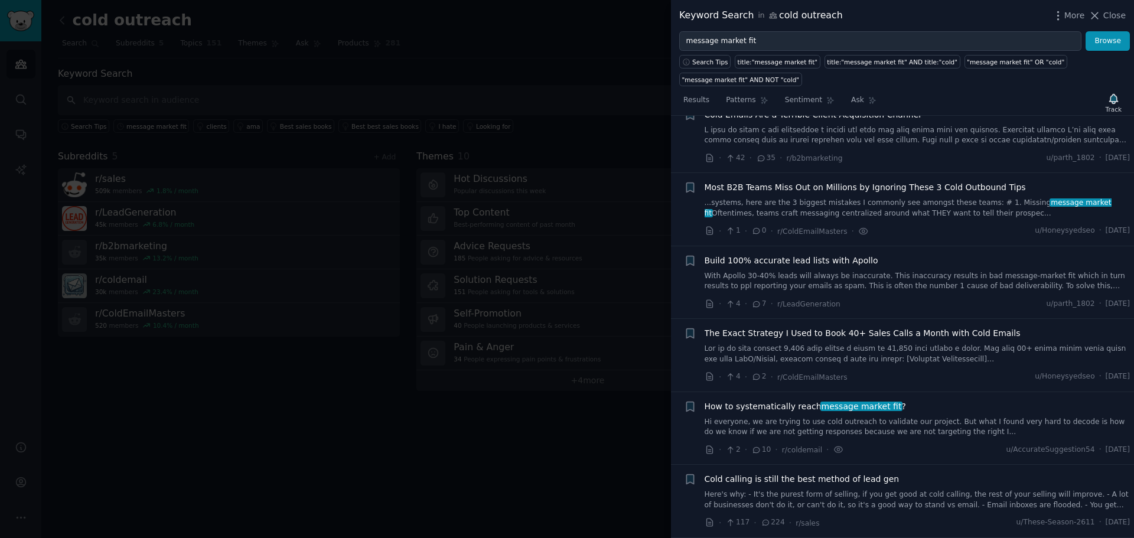
click at [887, 415] on div "How to systematically reach message market fit ? Hi everyone, we are trying to …" at bounding box center [917, 418] width 426 height 37
click at [772, 406] on span "How to systematically reach message market fit ?" at bounding box center [804, 406] width 201 height 12
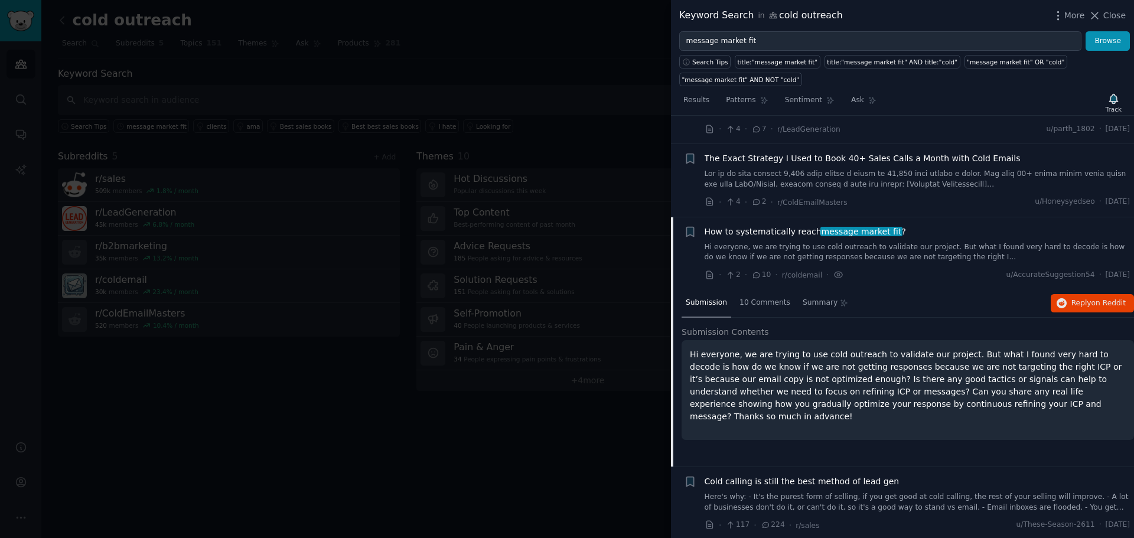
scroll to position [211, 0]
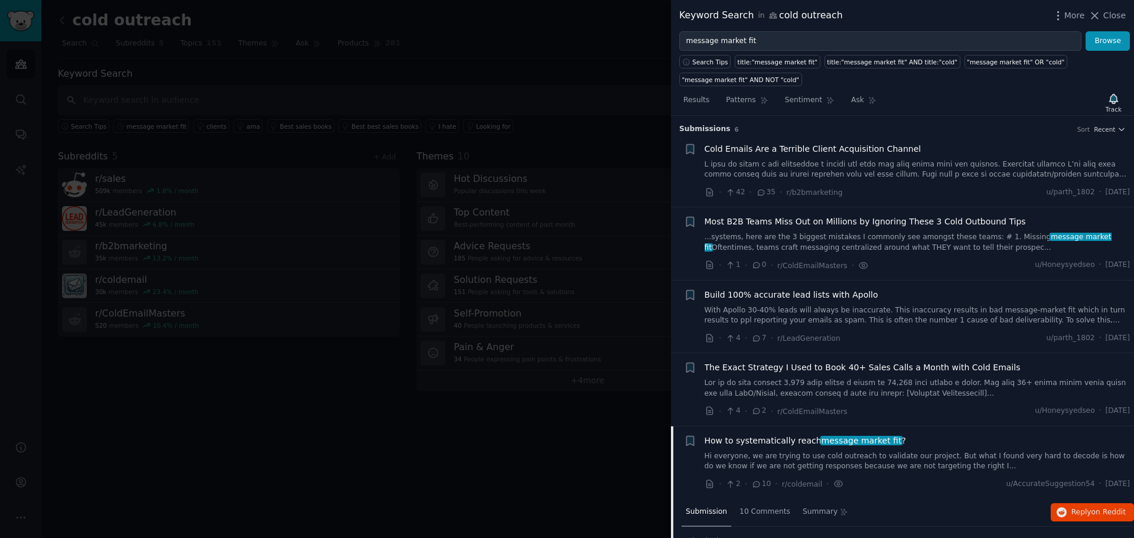
scroll to position [211, 0]
